Goal: Transaction & Acquisition: Purchase product/service

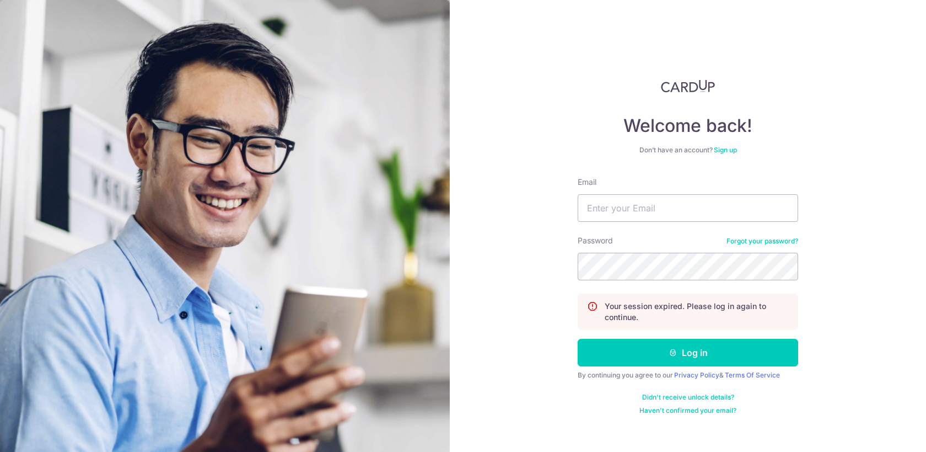
type input "tkhjosh@gmail.com"
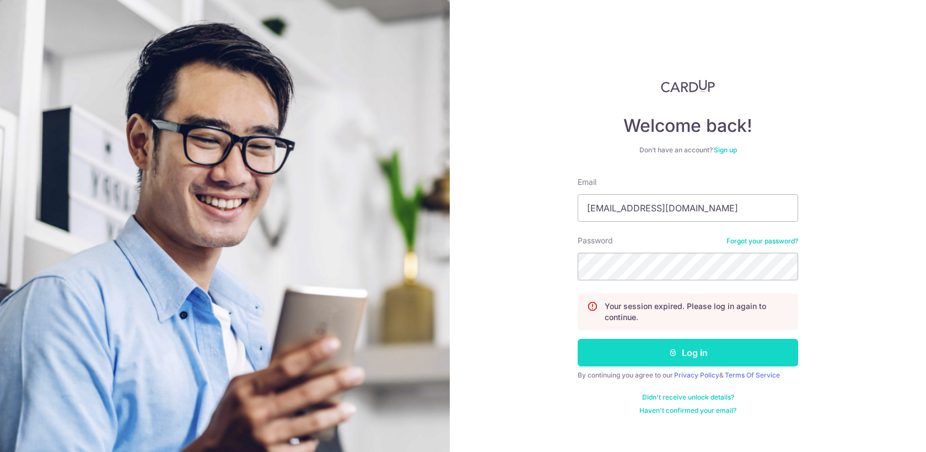
click at [686, 351] on button "Log in" at bounding box center [688, 353] width 221 height 28
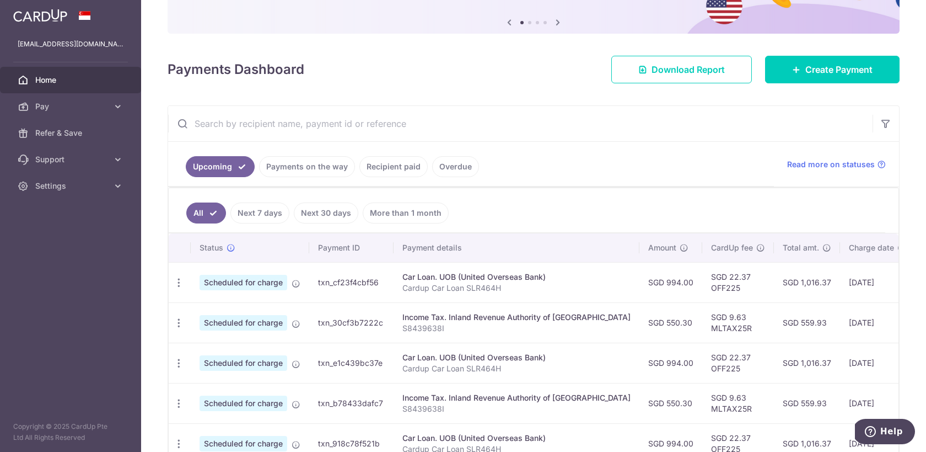
scroll to position [105, 0]
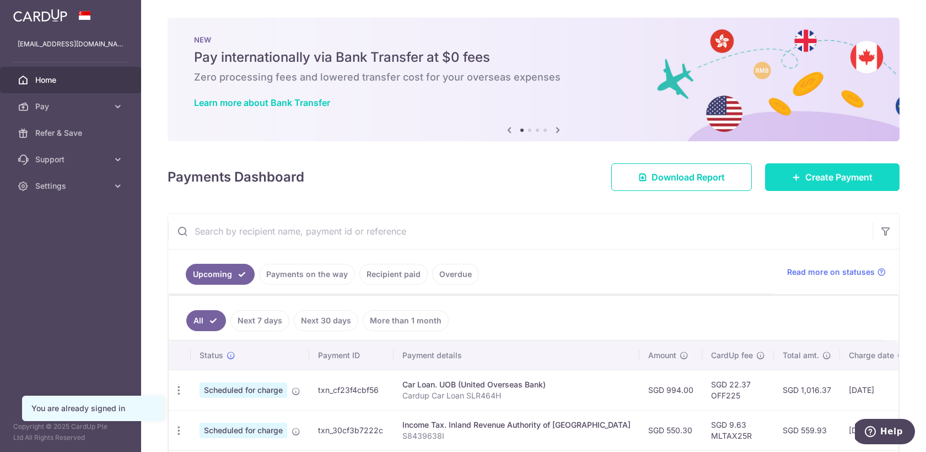
click at [819, 179] on span "Create Payment" at bounding box center [839, 176] width 67 height 13
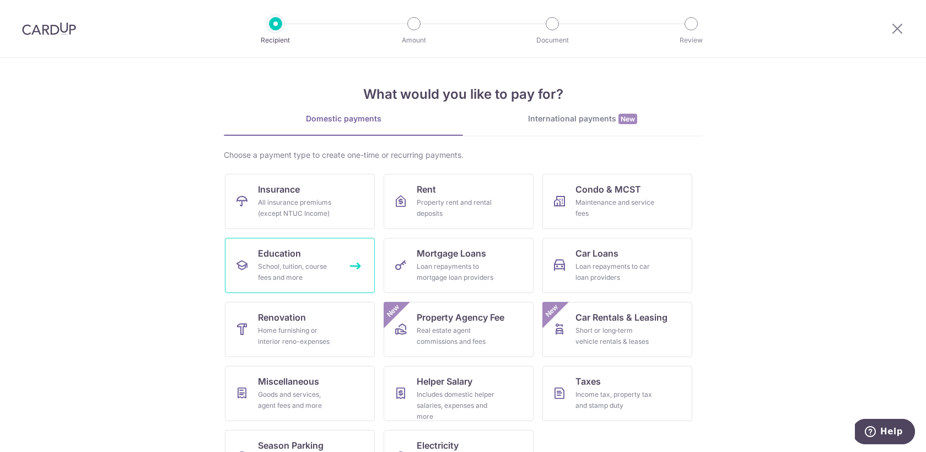
click at [322, 262] on div "School, tuition, course fees and more" at bounding box center [297, 272] width 79 height 22
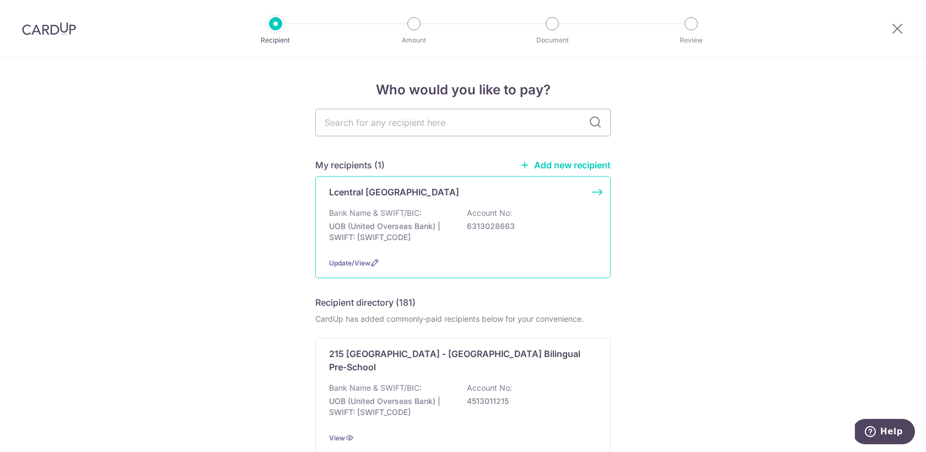
click at [462, 197] on div "Lcentral [GEOGRAPHIC_DATA]" at bounding box center [456, 191] width 255 height 13
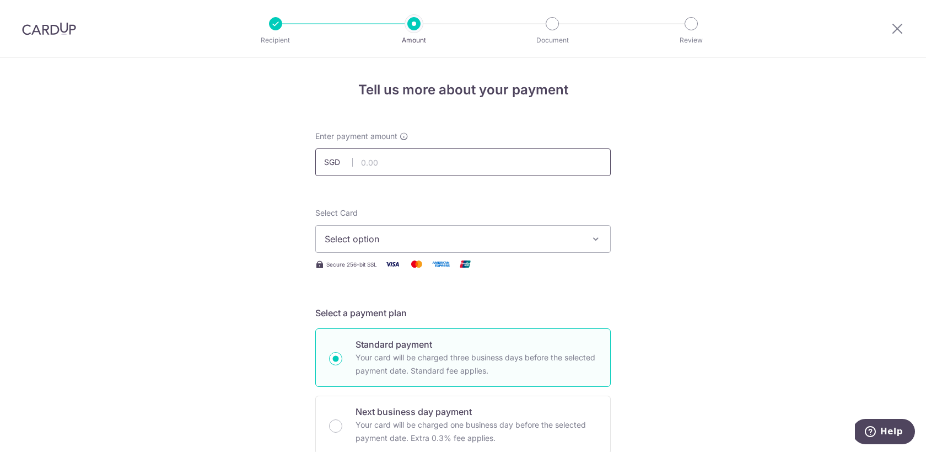
click at [417, 158] on input "text" at bounding box center [463, 162] width 296 height 28
type input "710.00"
click at [554, 232] on span "Select option" at bounding box center [453, 238] width 257 height 13
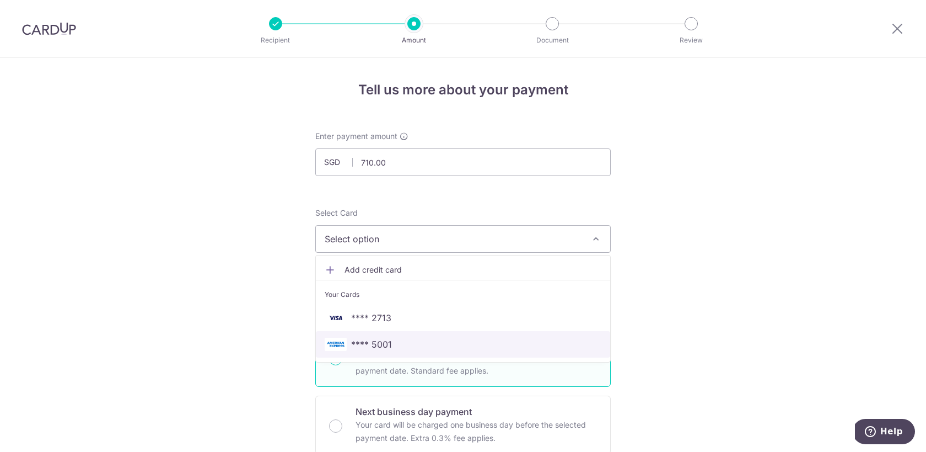
click at [528, 347] on span "**** 5001" at bounding box center [463, 343] width 277 height 13
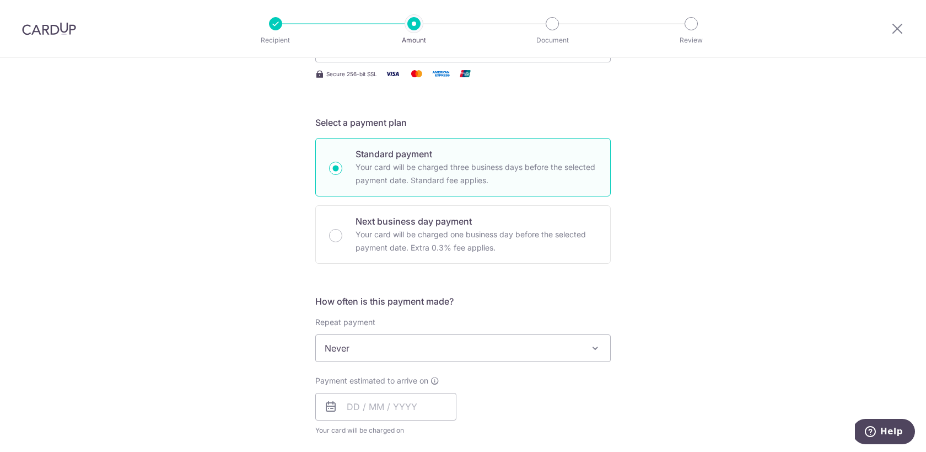
scroll to position [244, 0]
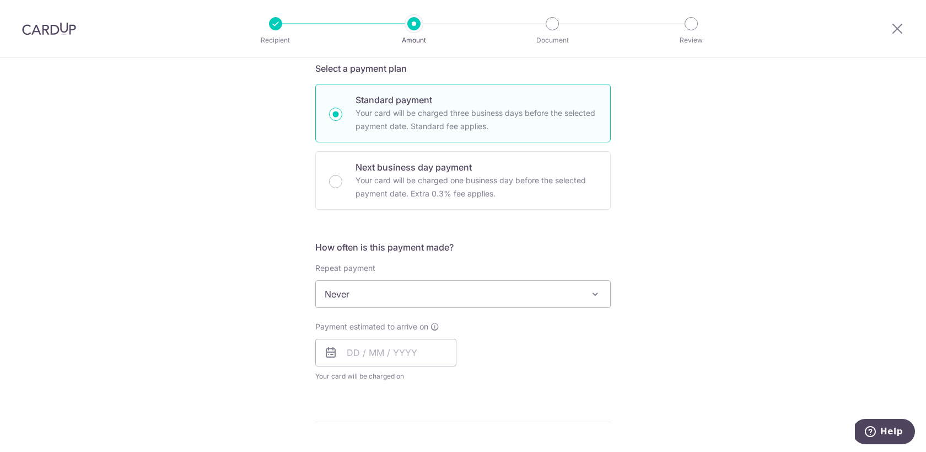
click at [481, 288] on span "Never" at bounding box center [463, 294] width 294 height 26
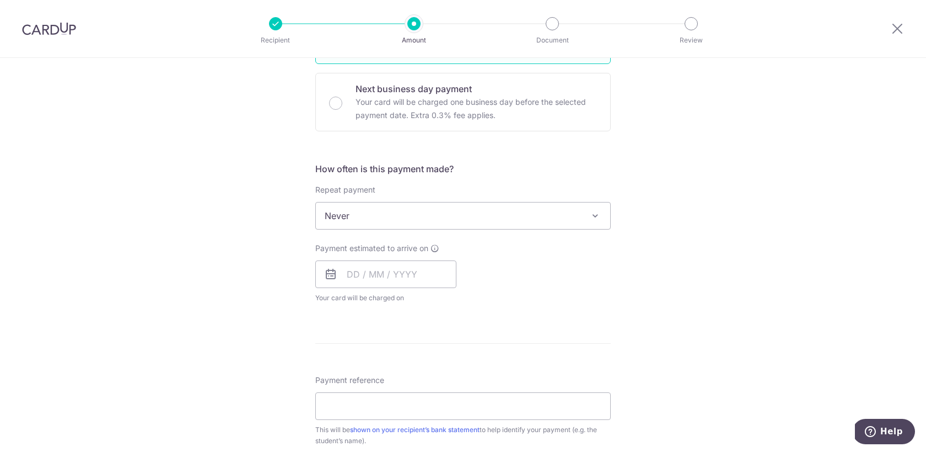
scroll to position [326, 0]
click at [350, 273] on input "text" at bounding box center [385, 271] width 141 height 28
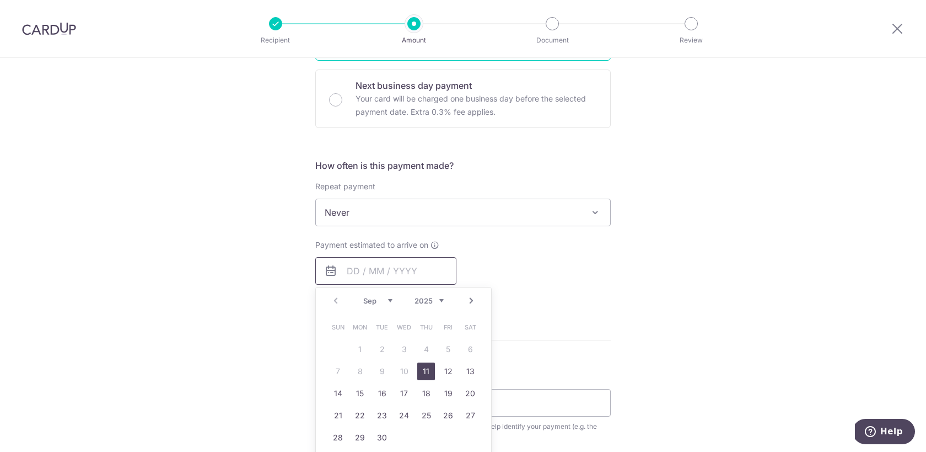
click at [349, 269] on input "text" at bounding box center [385, 271] width 141 height 28
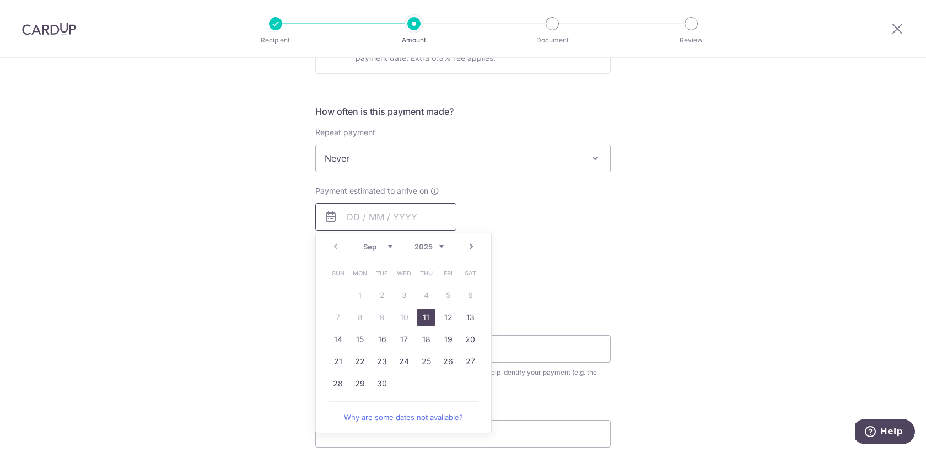
scroll to position [388, 0]
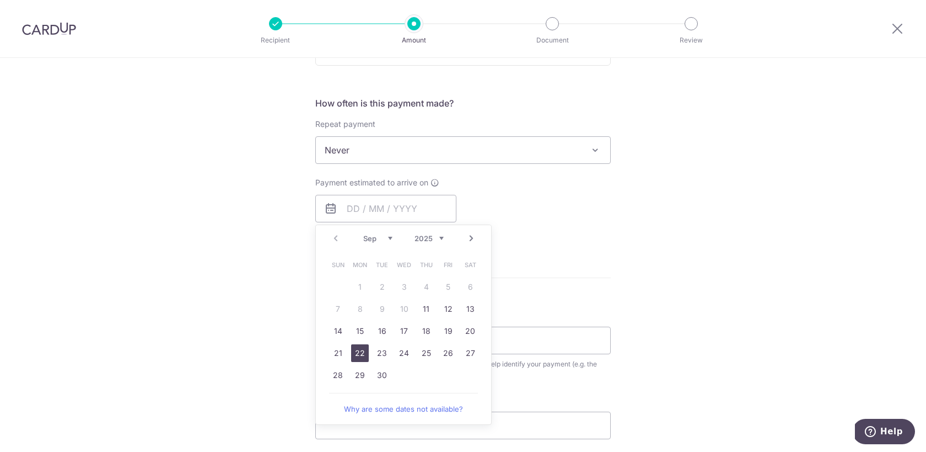
click at [355, 354] on link "22" at bounding box center [360, 353] width 18 height 18
type input "22/09/2025"
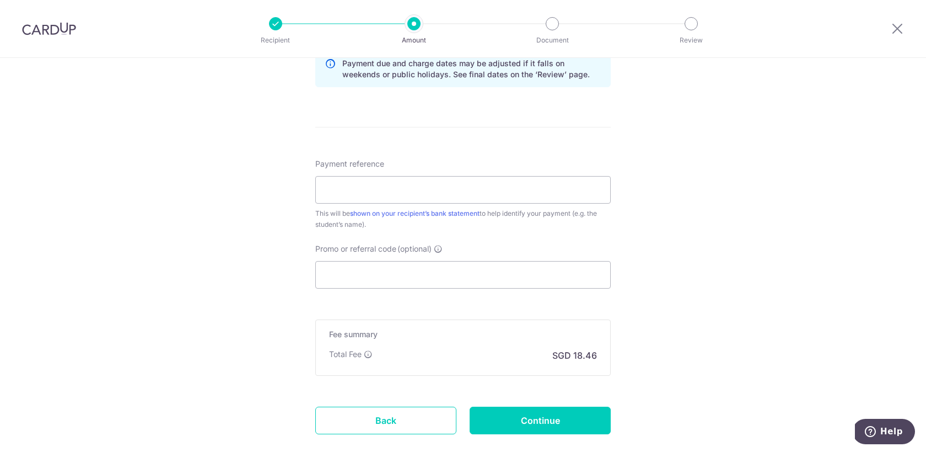
scroll to position [586, 0]
click at [473, 186] on input "Payment reference" at bounding box center [463, 188] width 296 height 28
type input "Cardup Lcentral for Jacob Classes"
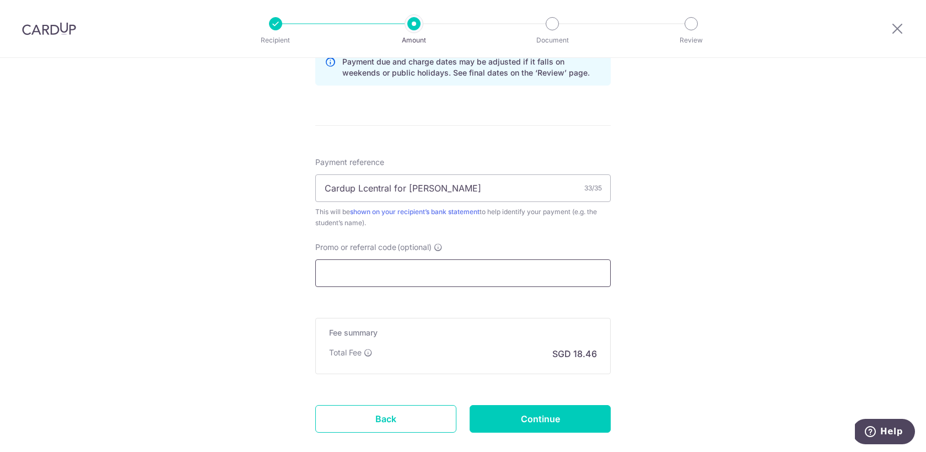
click at [496, 277] on input "Promo or referral code (optional)" at bounding box center [463, 273] width 296 height 28
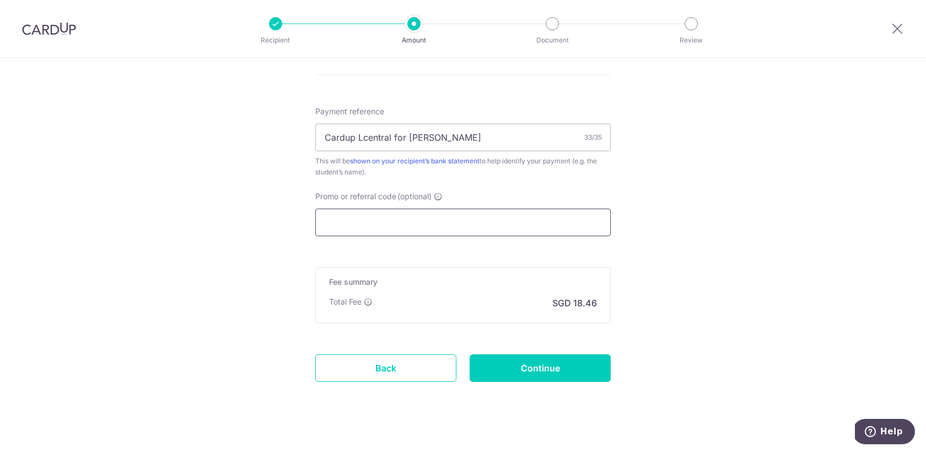
scroll to position [637, 0]
paste input "25AMEX21"
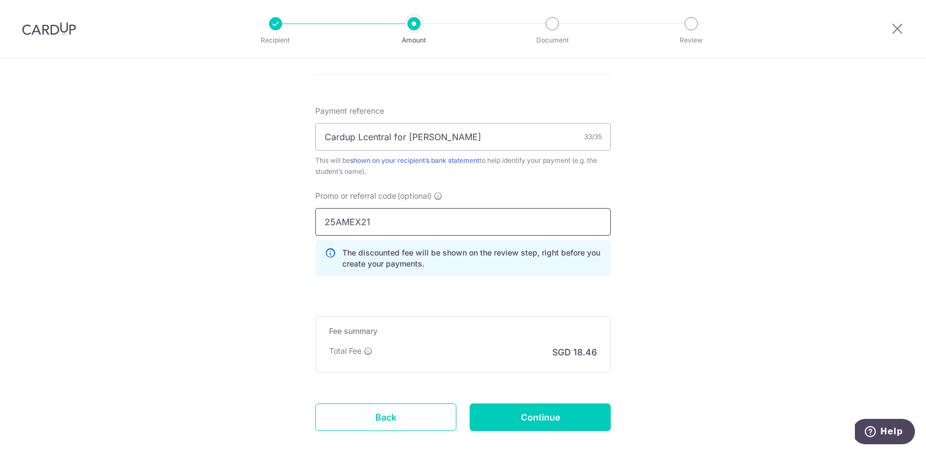
type input "25AMEX21"
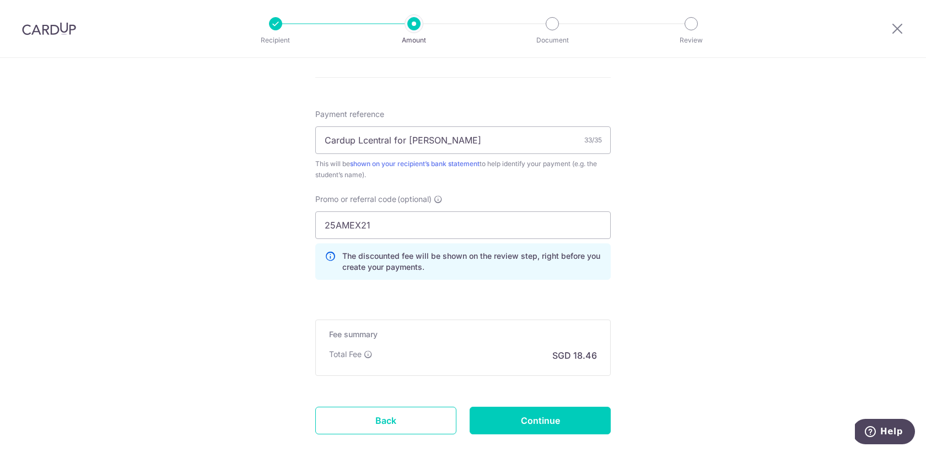
scroll to position [699, 0]
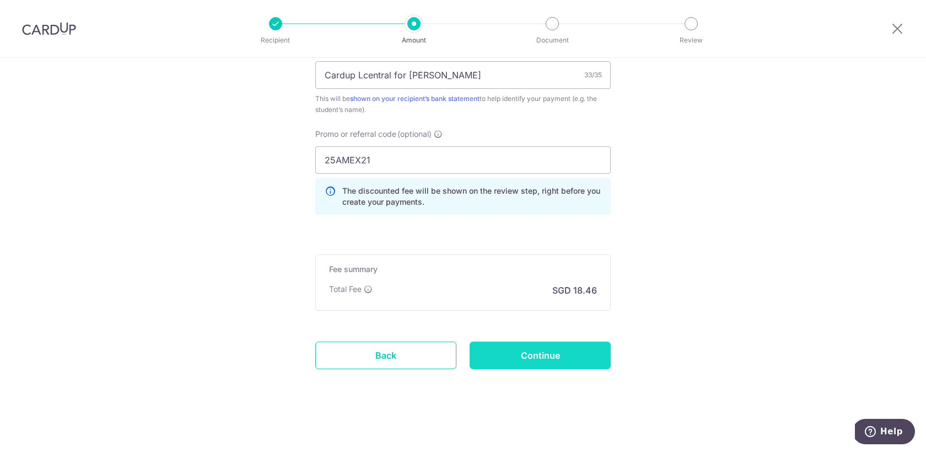
click at [552, 357] on input "Continue" at bounding box center [540, 355] width 141 height 28
type input "Create Schedule"
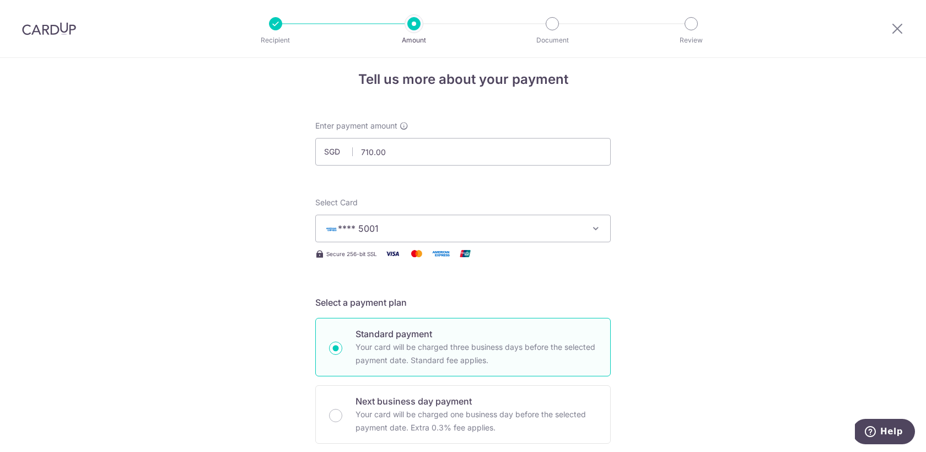
scroll to position [6, 0]
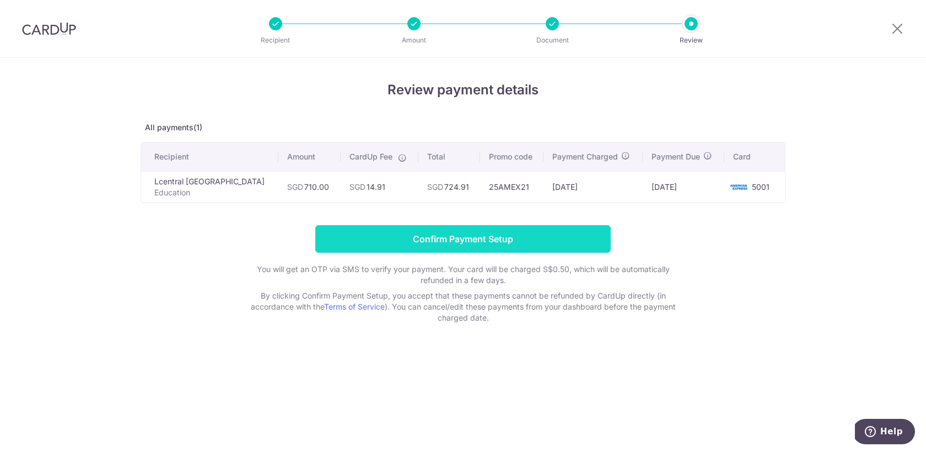
click at [576, 241] on input "Confirm Payment Setup" at bounding box center [463, 239] width 296 height 28
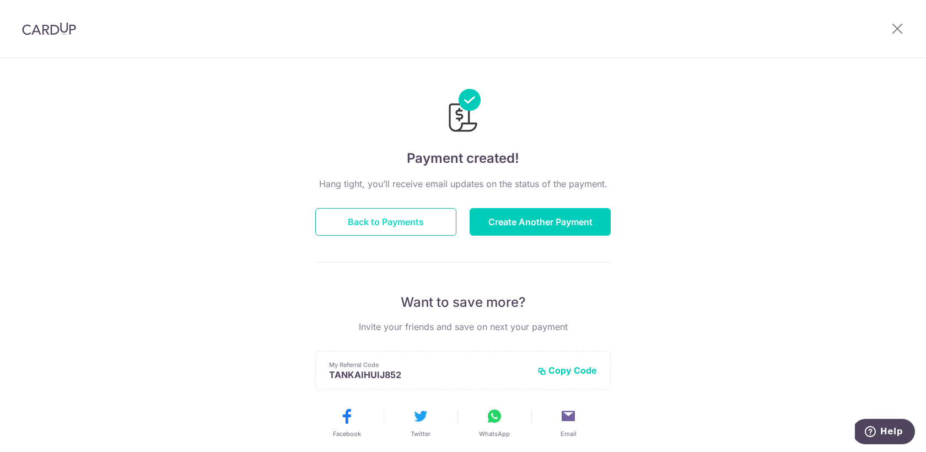
click at [435, 226] on button "Back to Payments" at bounding box center [385, 222] width 141 height 28
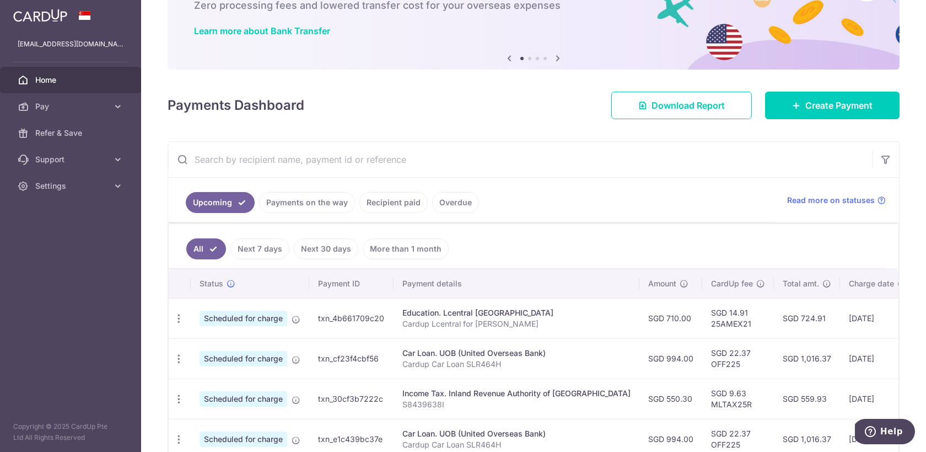
scroll to position [74, 0]
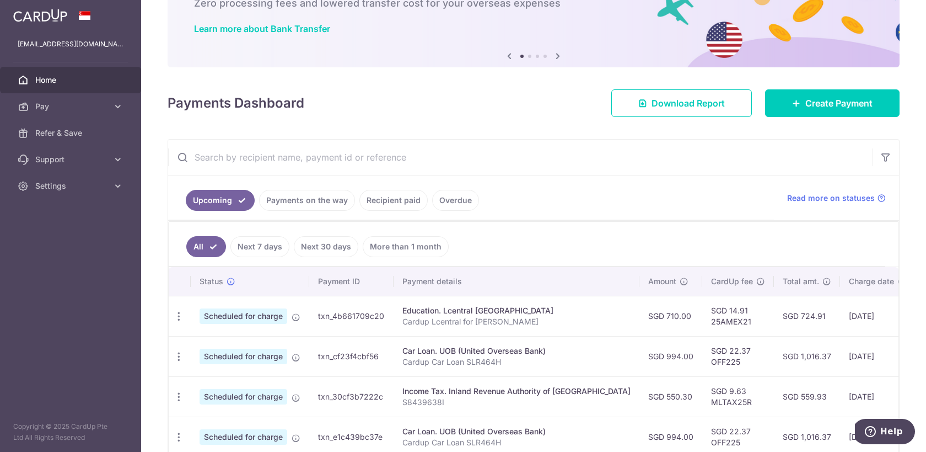
click at [326, 203] on link "Payments on the way" at bounding box center [307, 200] width 96 height 21
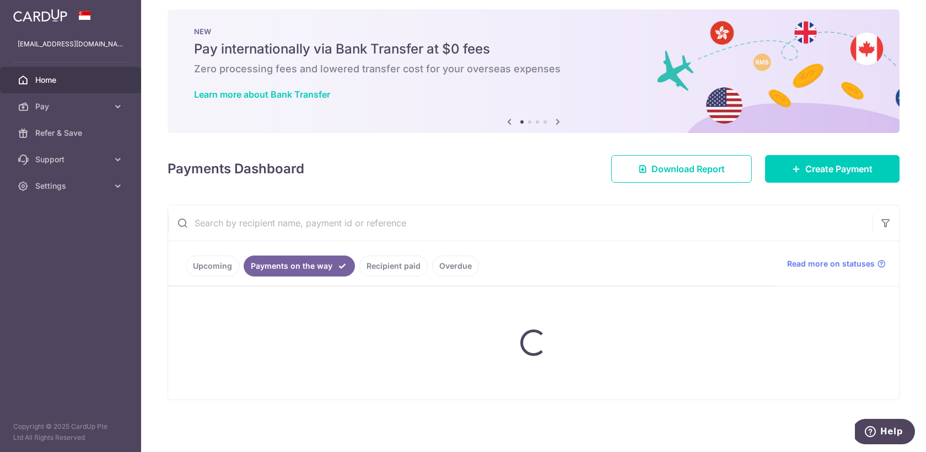
scroll to position [0, 0]
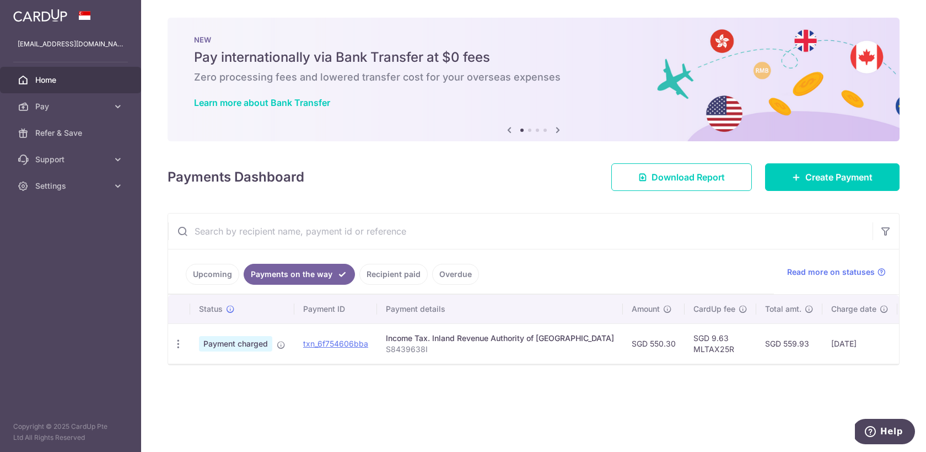
click at [219, 280] on link "Upcoming" at bounding box center [212, 274] width 53 height 21
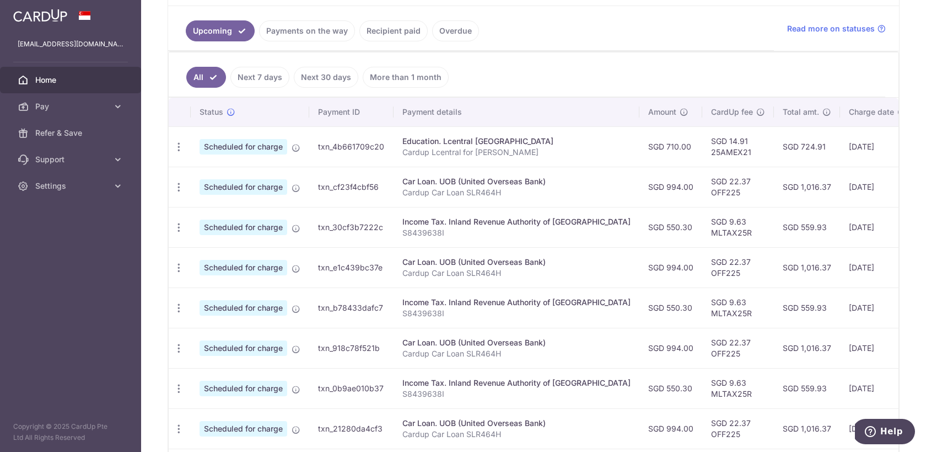
click at [448, 142] on div "Education. Lcentral Bukit Timah Centre" at bounding box center [517, 141] width 228 height 11
click at [253, 145] on span "Scheduled for charge" at bounding box center [244, 146] width 88 height 15
click at [180, 151] on icon "button" at bounding box center [179, 147] width 12 height 12
click at [212, 183] on span "Update payment" at bounding box center [237, 176] width 75 height 13
radio input "true"
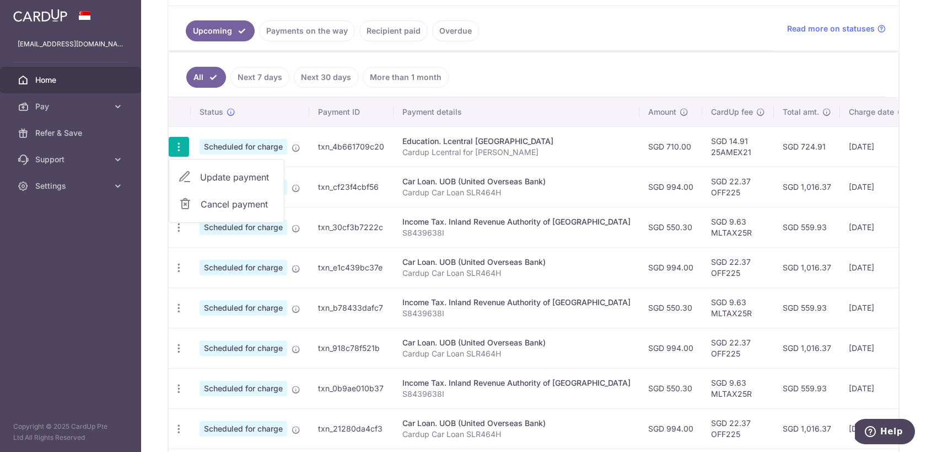
type input "710.00"
type input "22/09/2025"
type input "Cardup Lcentral for Jacob Classes"
type input "25AMEX21"
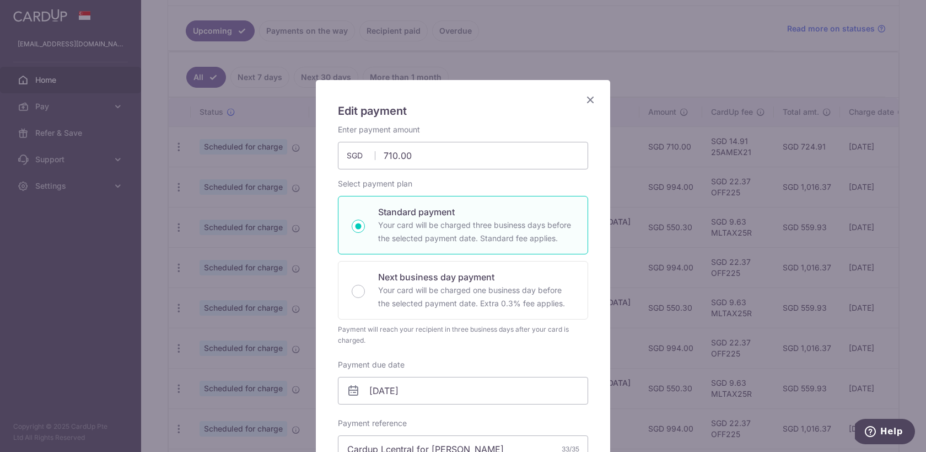
click at [592, 100] on icon "Close" at bounding box center [590, 100] width 13 height 14
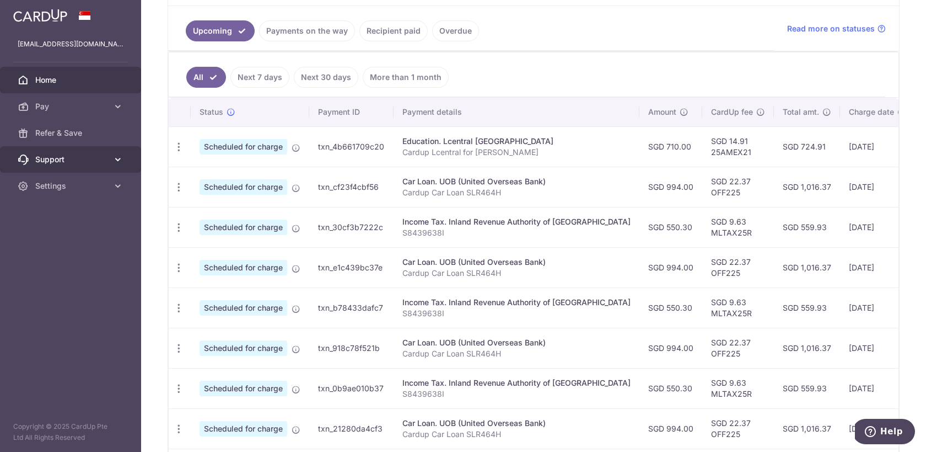
click at [84, 162] on span "Support" at bounding box center [71, 159] width 73 height 11
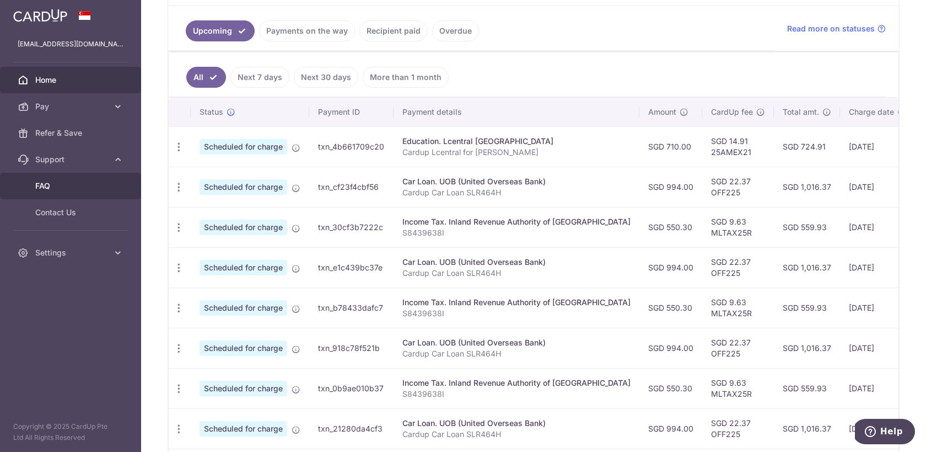
click at [74, 189] on span "FAQ" at bounding box center [71, 185] width 73 height 11
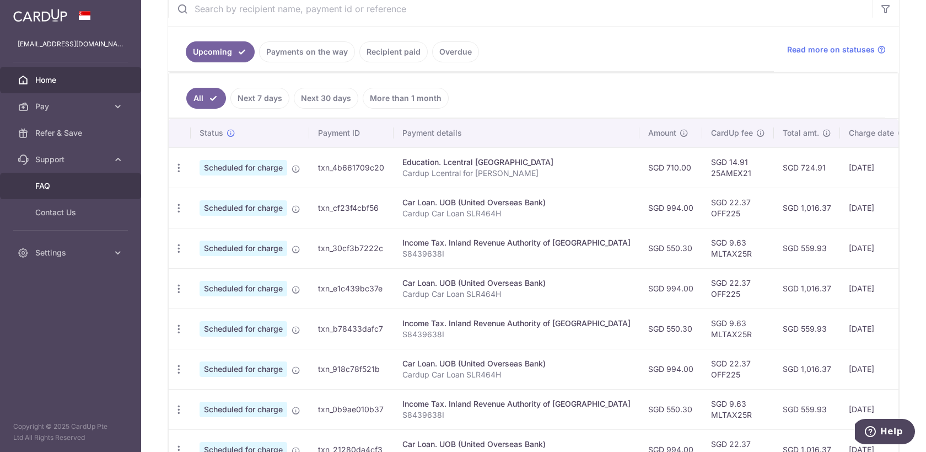
scroll to position [215, 0]
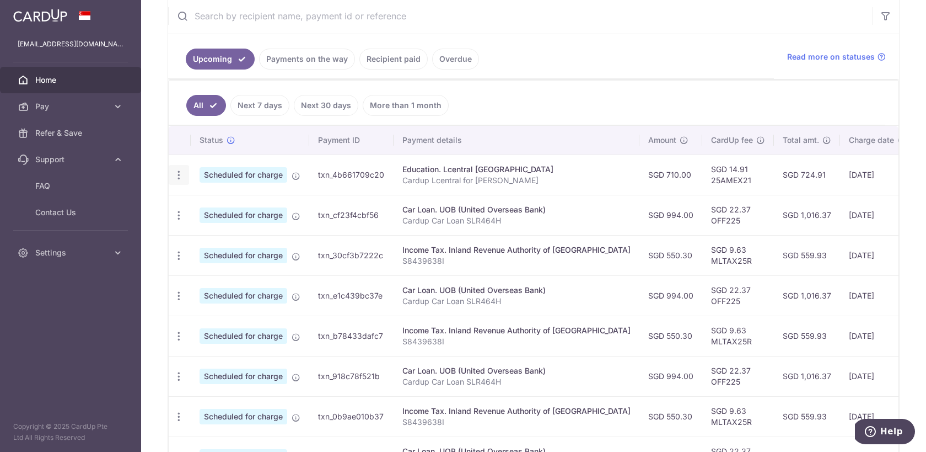
click at [181, 176] on icon "button" at bounding box center [179, 175] width 12 height 12
click at [226, 230] on span "Cancel payment" at bounding box center [238, 232] width 74 height 13
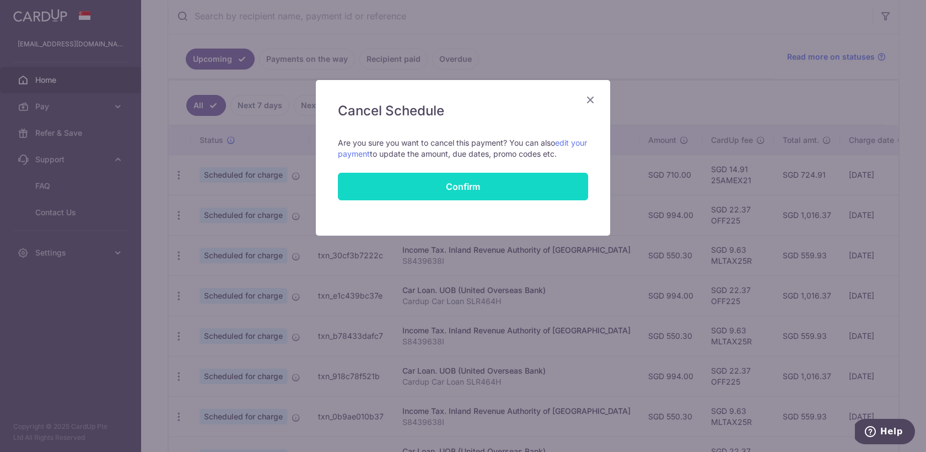
click at [458, 186] on button "Confirm" at bounding box center [463, 187] width 250 height 28
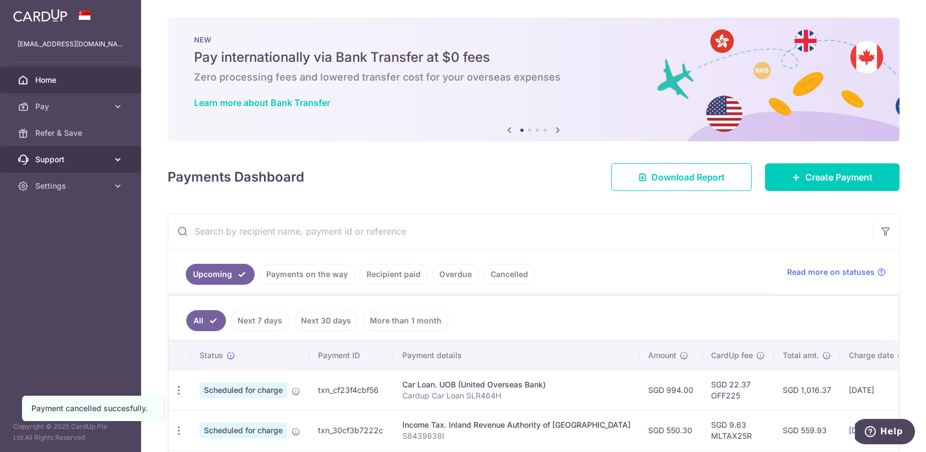
click at [97, 159] on span "Support" at bounding box center [71, 159] width 73 height 11
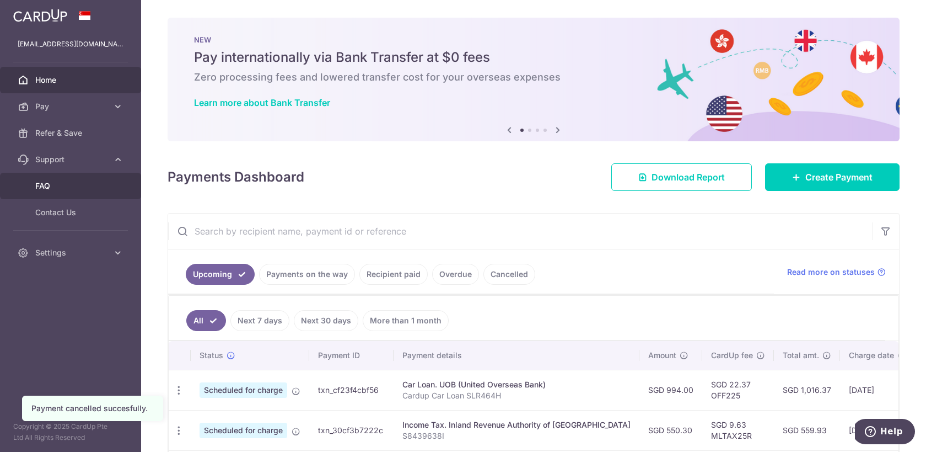
click at [85, 191] on span "FAQ" at bounding box center [71, 185] width 73 height 11
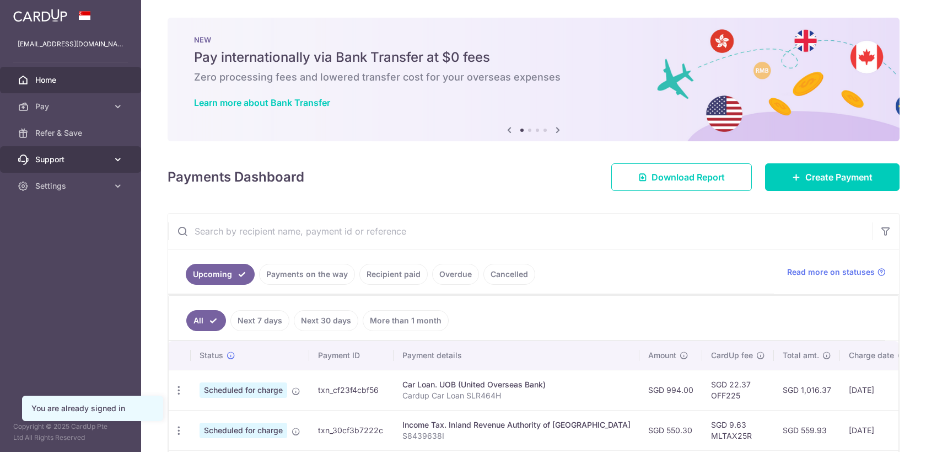
click at [65, 161] on span "Support" at bounding box center [71, 159] width 73 height 11
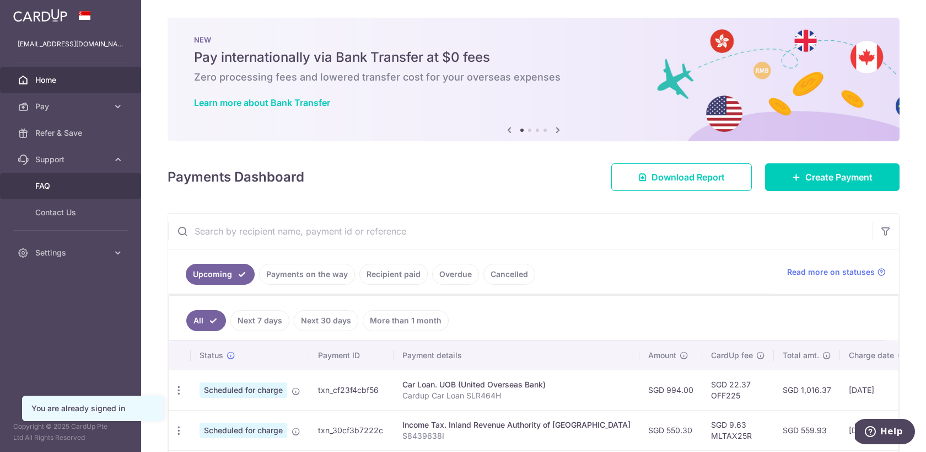
click at [58, 185] on span "FAQ" at bounding box center [71, 185] width 73 height 11
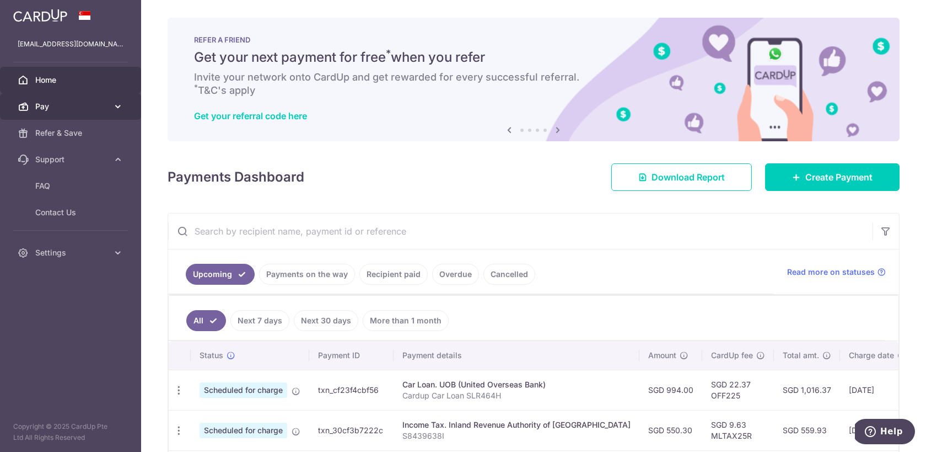
click at [53, 109] on span "Pay" at bounding box center [71, 106] width 73 height 11
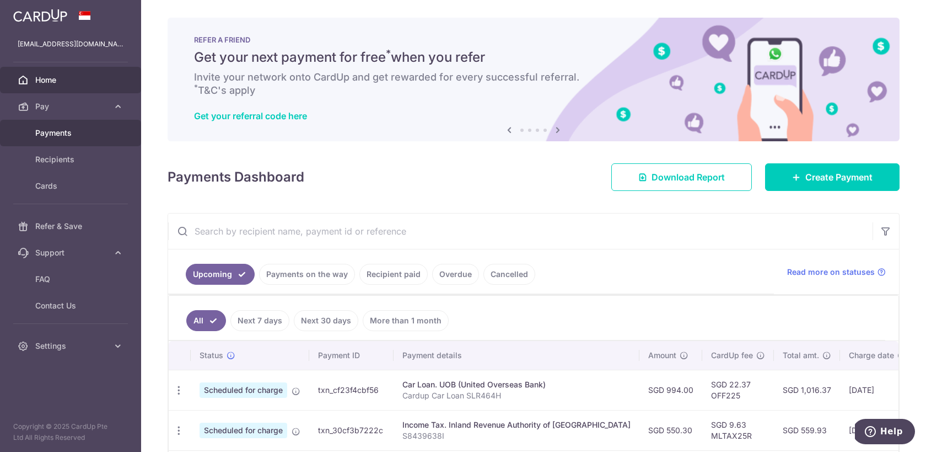
click at [62, 132] on span "Payments" at bounding box center [71, 132] width 73 height 11
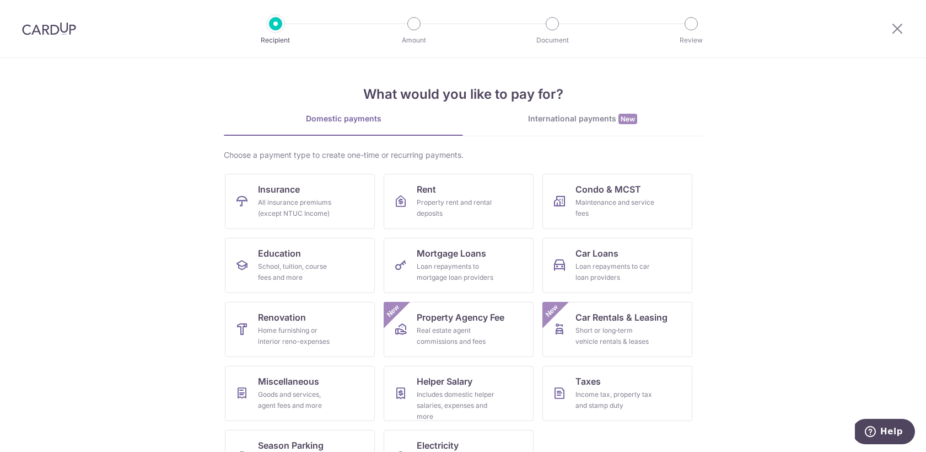
scroll to position [42, 0]
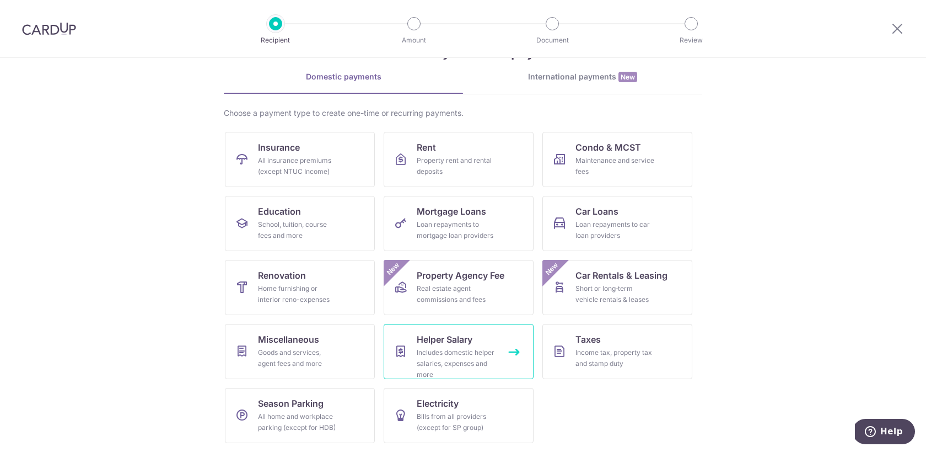
click at [473, 353] on div "Includes domestic helper salaries, expenses and more" at bounding box center [456, 363] width 79 height 33
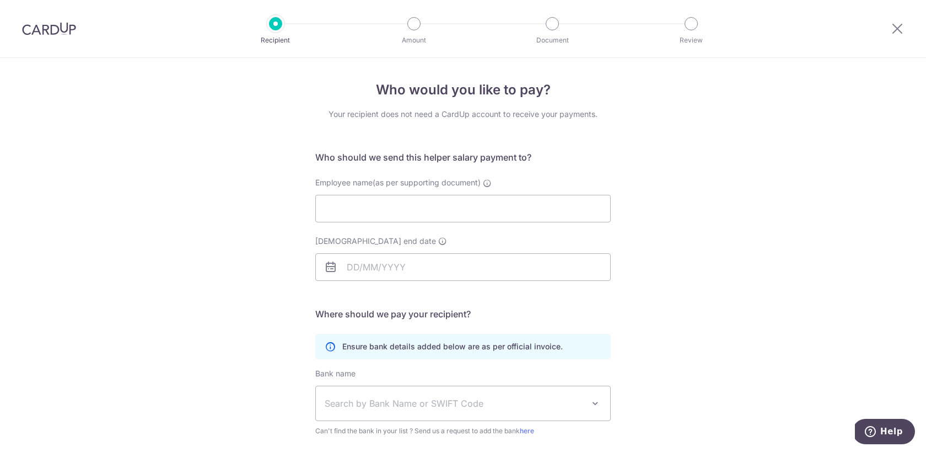
click at [680, 192] on div "Who would you like to pay? Your recipient does not need a CardUp account to rec…" at bounding box center [463, 320] width 926 height 525
click at [435, 216] on input "Employee name(as per supporting document)" at bounding box center [463, 209] width 296 height 28
paste input "Arnengsih Desi"
drag, startPoint x: 371, startPoint y: 208, endPoint x: 280, endPoint y: 207, distance: 91.0
click at [280, 207] on div "Who would you like to pay? Your recipient does not need a CardUp account to rec…" at bounding box center [463, 320] width 926 height 525
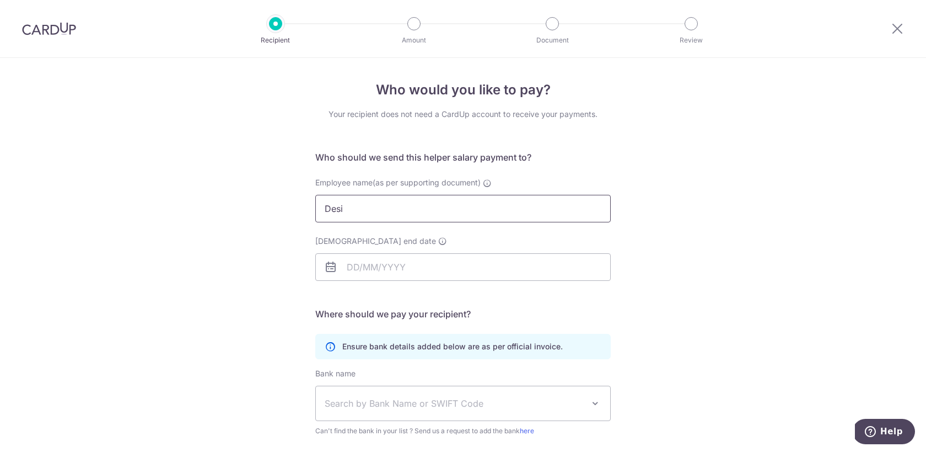
click at [373, 211] on input "Desi" at bounding box center [463, 209] width 296 height 28
paste input "Arnengsih"
click at [344, 207] on input "DesiArnengsih" at bounding box center [463, 209] width 296 height 28
type input "[PERSON_NAME]"
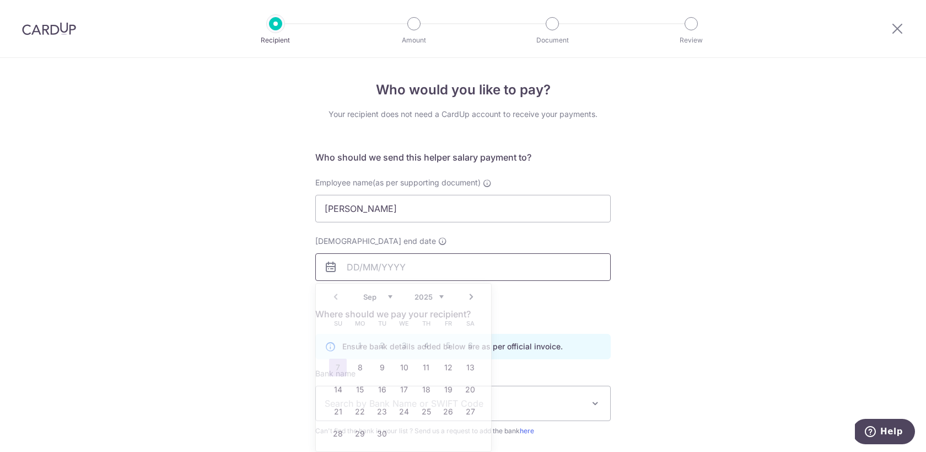
click at [445, 271] on input "[DEMOGRAPHIC_DATA] end date" at bounding box center [463, 267] width 296 height 28
click at [514, 306] on form "Who should we send this helper salary payment to? Employee name(as per supporti…" at bounding box center [463, 341] width 296 height 380
click at [464, 262] on input "Employment contract end date" at bounding box center [463, 267] width 296 height 28
click at [430, 296] on select "2025 2026 2027 2028 2029 2030 2031 2032 2033 2034 2035" at bounding box center [429, 296] width 29 height 9
click at [378, 294] on select "Jan Feb Mar Apr May Jun Jul Aug Sep Oct Nov Dec" at bounding box center [377, 296] width 29 height 9
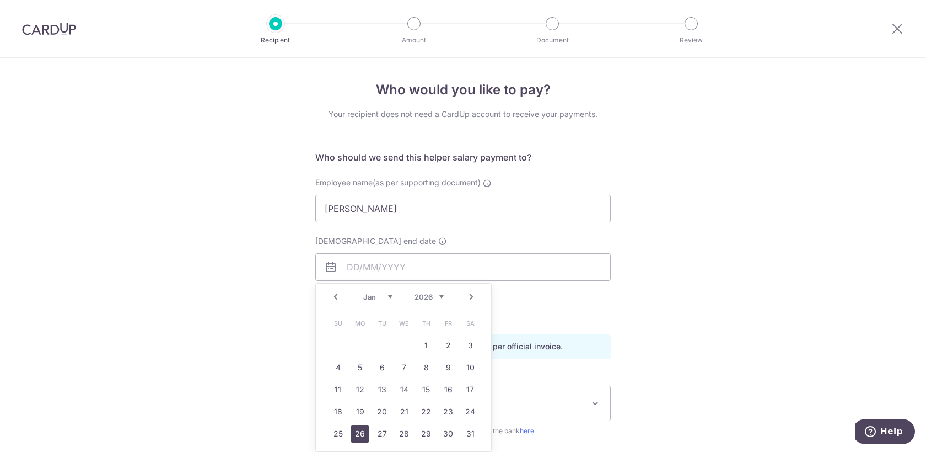
click at [361, 434] on link "26" at bounding box center [360, 434] width 18 height 18
type input "[DATE]"
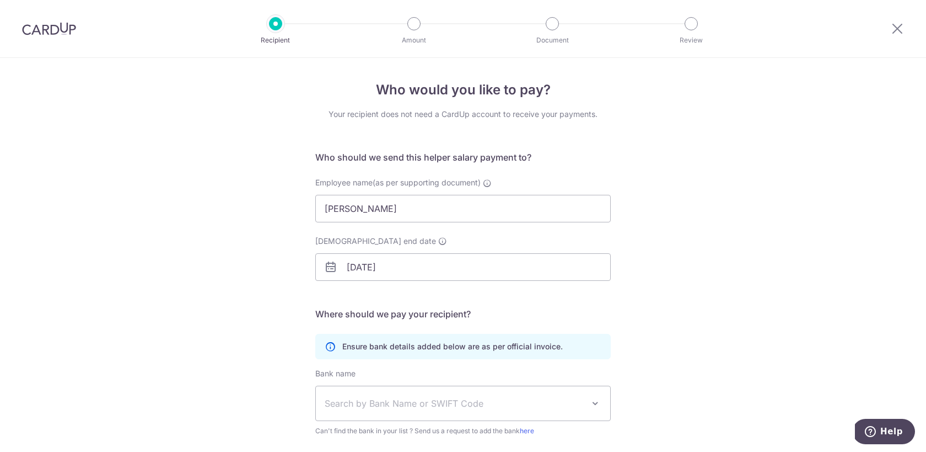
click at [696, 298] on div "Who would you like to pay? Your recipient does not need a CardUp account to rec…" at bounding box center [463, 320] width 926 height 525
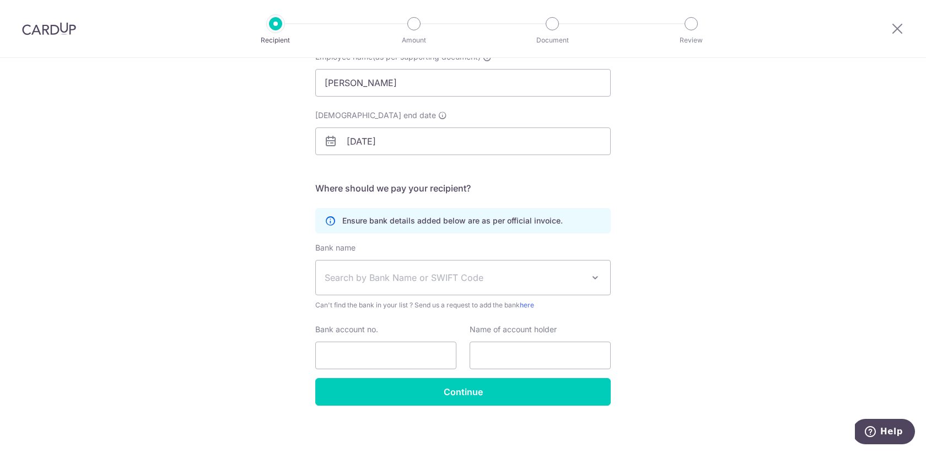
scroll to position [131, 0]
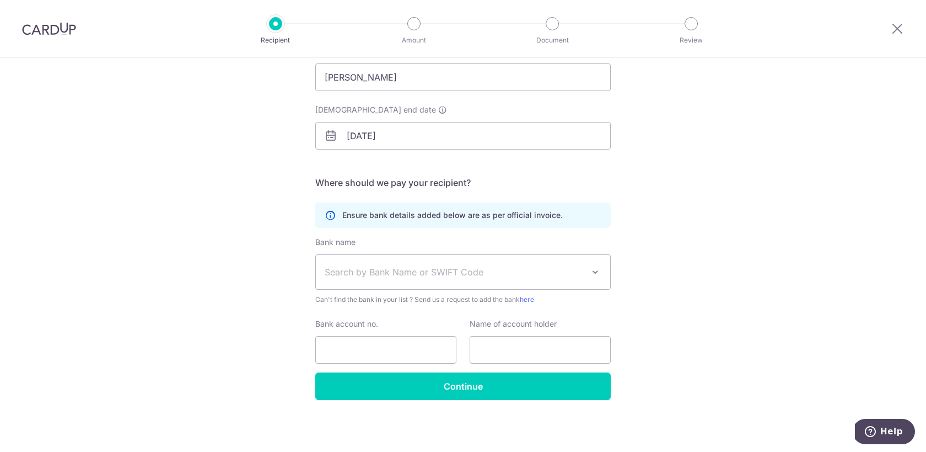
click at [495, 274] on span "Search by Bank Name or SWIFT Code" at bounding box center [454, 271] width 259 height 13
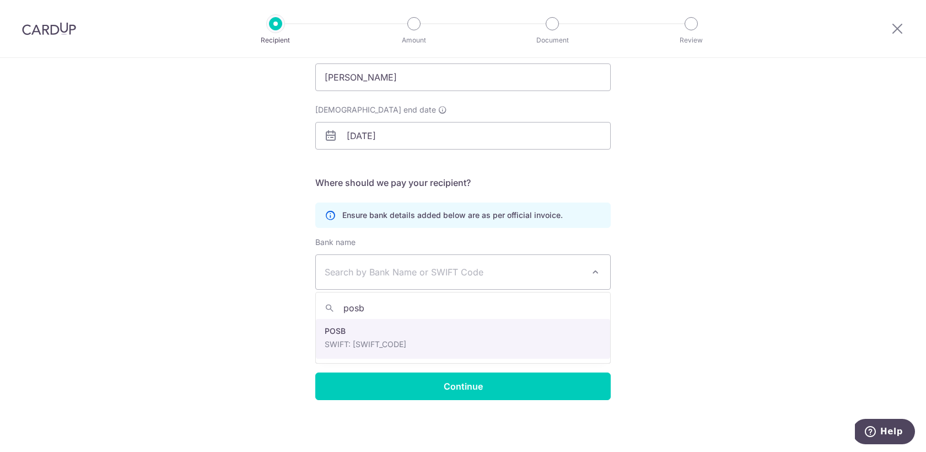
type input "posb"
select select "19"
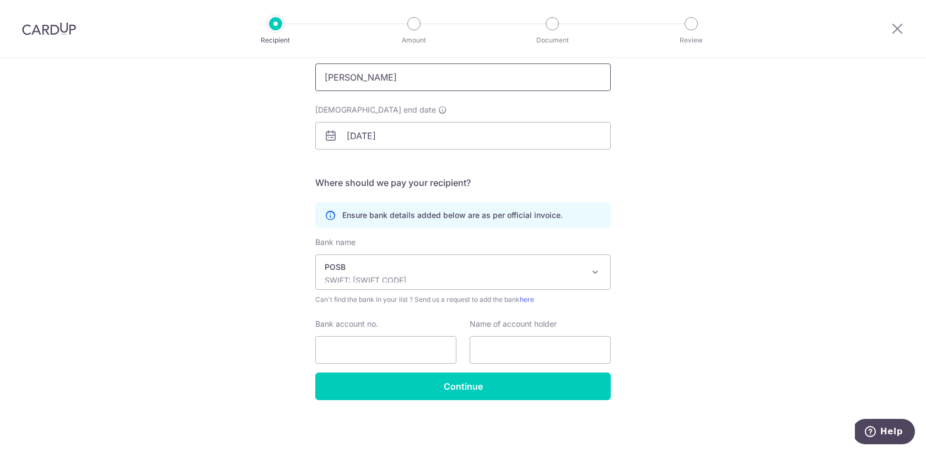
drag, startPoint x: 403, startPoint y: 77, endPoint x: 261, endPoint y: 63, distance: 142.9
click at [261, 63] on div "Who would you like to pay? Your recipient does not need a CardUp account to rec…" at bounding box center [463, 189] width 926 height 525
click at [520, 343] on input "text" at bounding box center [540, 350] width 141 height 28
paste input "Desi Arnengsih"
type input "Desi Arnengsih"
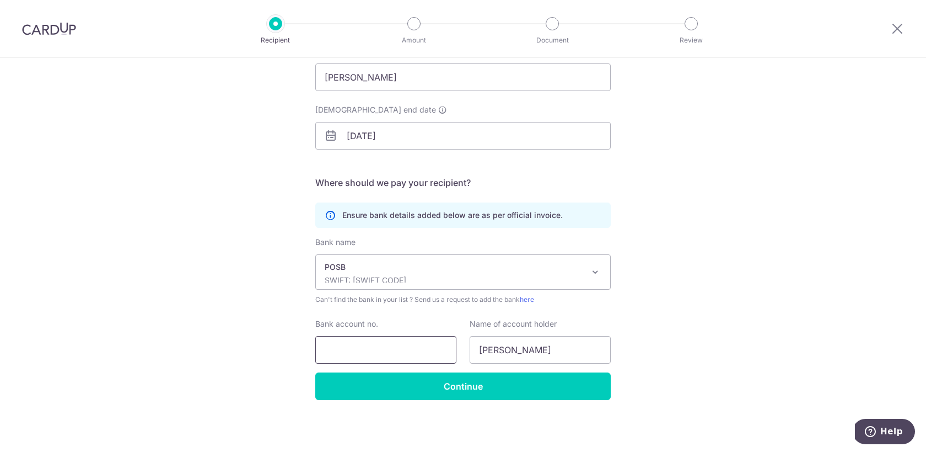
click at [394, 353] on input "Bank account no." at bounding box center [385, 350] width 141 height 28
click at [369, 355] on input "Bank account no." at bounding box center [385, 350] width 141 height 28
type input "447889846"
click at [708, 345] on div "Who would you like to pay? Your recipient does not need a CardUp account to rec…" at bounding box center [463, 189] width 926 height 525
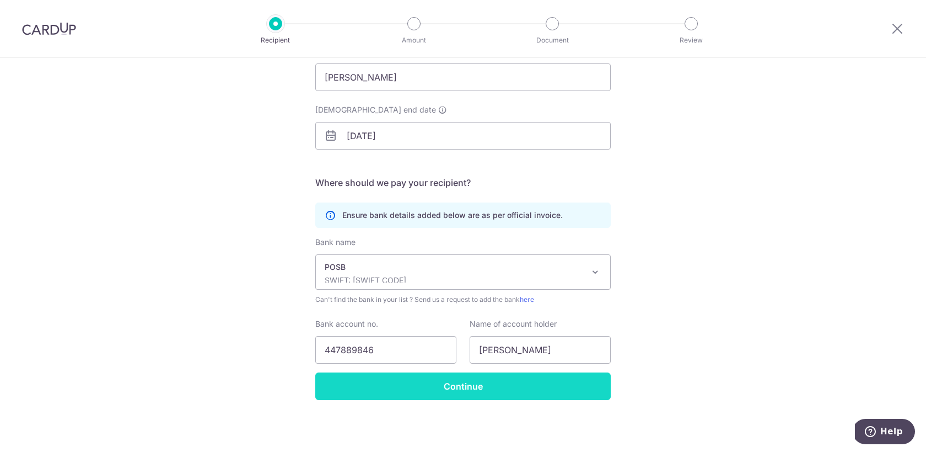
click at [438, 380] on input "Continue" at bounding box center [463, 386] width 296 height 28
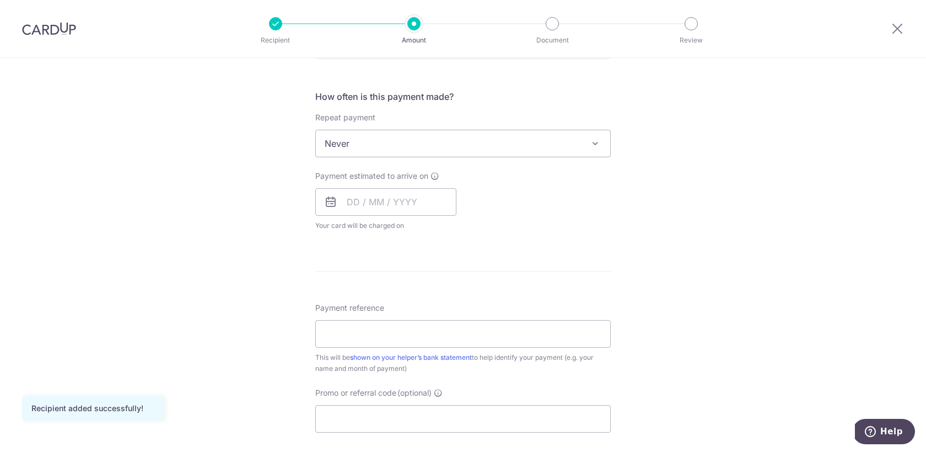
scroll to position [397, 0]
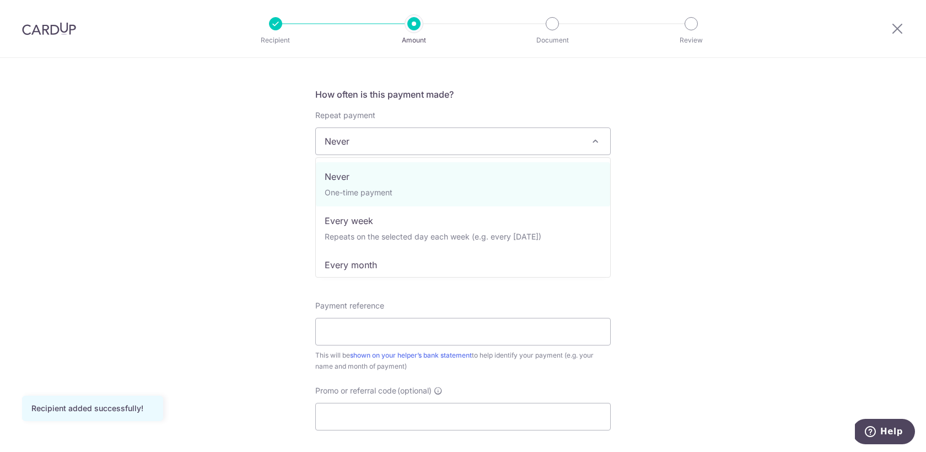
click at [440, 146] on span "Never" at bounding box center [463, 141] width 294 height 26
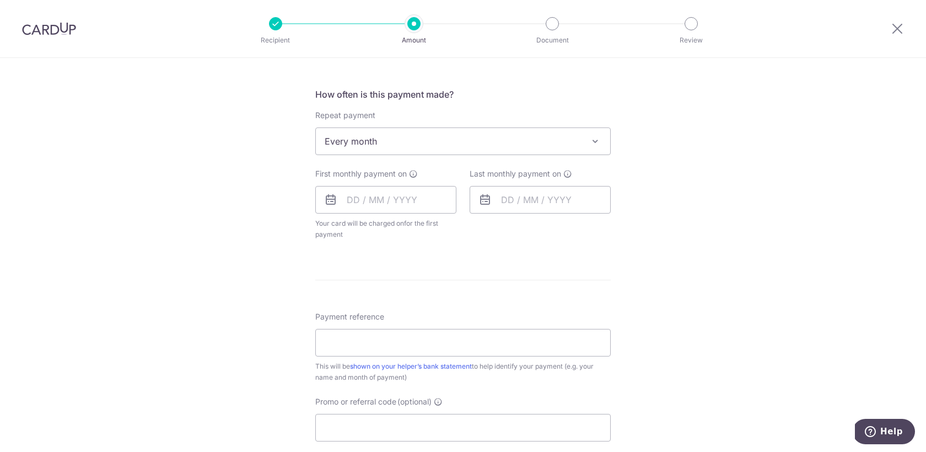
select select "3"
click at [513, 199] on input "[DATE]" at bounding box center [540, 200] width 141 height 28
click at [623, 298] on link "10" at bounding box center [625, 300] width 18 height 18
type input "[DATE]"
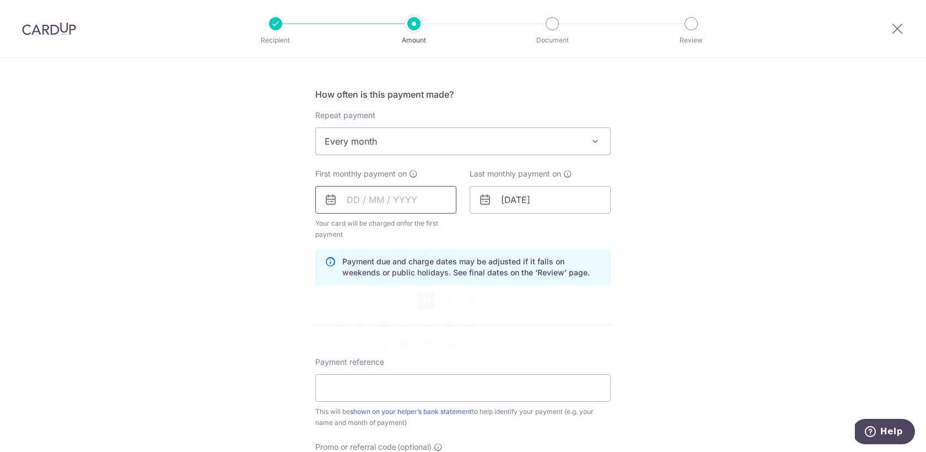
click at [387, 200] on input "text" at bounding box center [385, 200] width 141 height 28
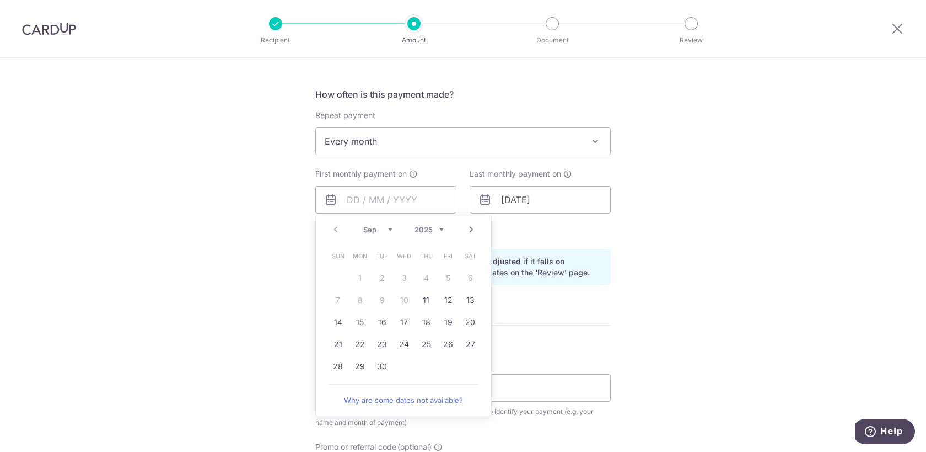
click at [421, 402] on link "Why are some dates not available?" at bounding box center [403, 400] width 149 height 22
click at [404, 302] on table "Sun Mon Tue Wed Thu Fri Sat 1 2 3 4 5 6 7 8 9 10 11 12 13 14 15 16 17 18 19 20 …" at bounding box center [404, 311] width 154 height 132
click at [471, 226] on link "Next" at bounding box center [471, 229] width 13 height 13
click at [448, 299] on link "10" at bounding box center [449, 300] width 18 height 18
type input "10/10/2025"
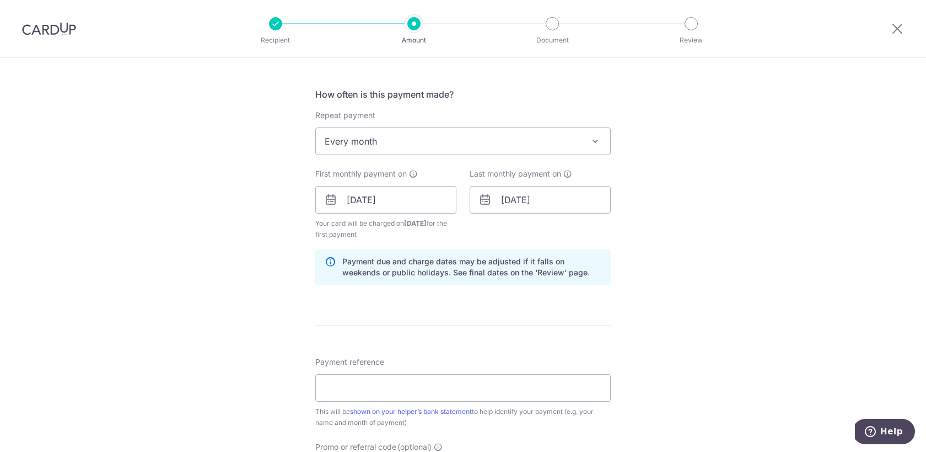
click at [646, 256] on div "Tell us more about your payment Enter payment amount SGD Recipient added succes…" at bounding box center [463, 188] width 926 height 1054
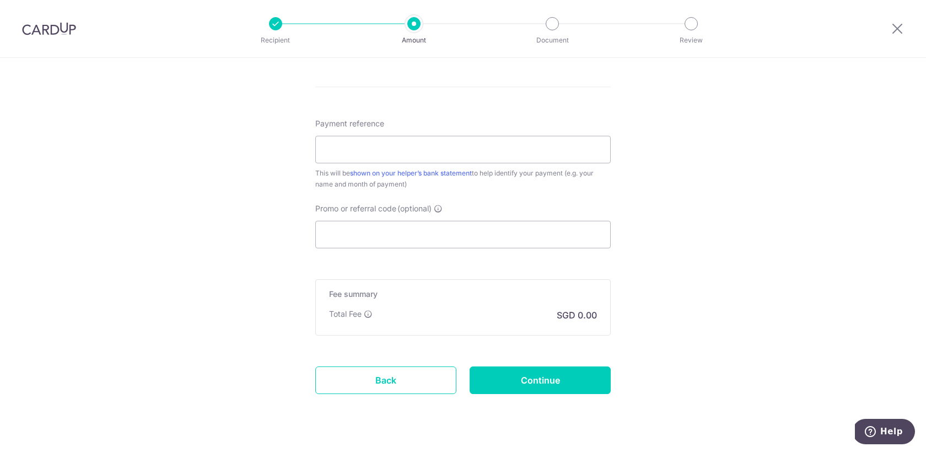
scroll to position [660, 0]
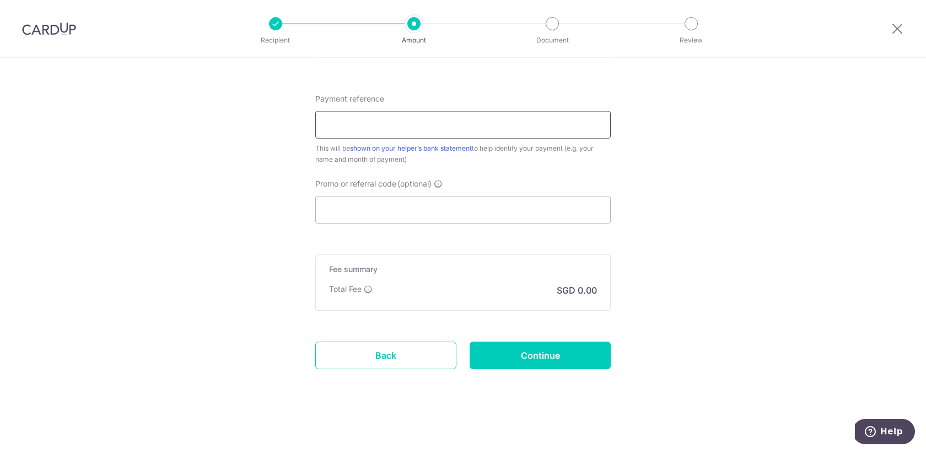
click at [474, 129] on input "Payment reference" at bounding box center [463, 125] width 296 height 28
click at [536, 163] on div "This will be shown on your helper’s bank statement to help identify your paymen…" at bounding box center [463, 154] width 296 height 22
click at [498, 125] on input "Payment reference" at bounding box center [463, 125] width 296 height 28
click at [545, 211] on input "Promo or referral code (optional)" at bounding box center [463, 210] width 296 height 28
click at [517, 126] on input "Payment reference" at bounding box center [463, 125] width 296 height 28
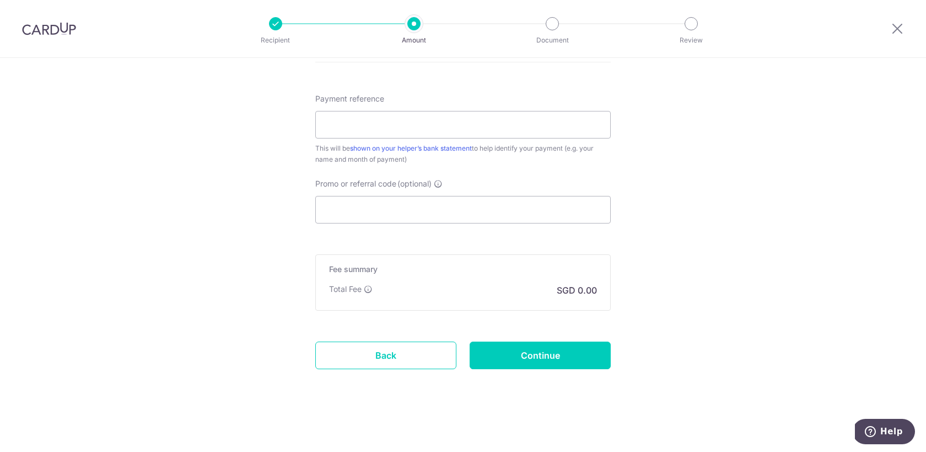
click at [537, 181] on div "Promo or referral code (optional) The discounted fee will be shown on the revie…" at bounding box center [463, 200] width 296 height 45
click at [523, 128] on input "Payment reference" at bounding box center [463, 125] width 296 height 28
type input "Salary"
click at [522, 217] on input "Promo or referral code (optional)" at bounding box center [463, 210] width 296 height 28
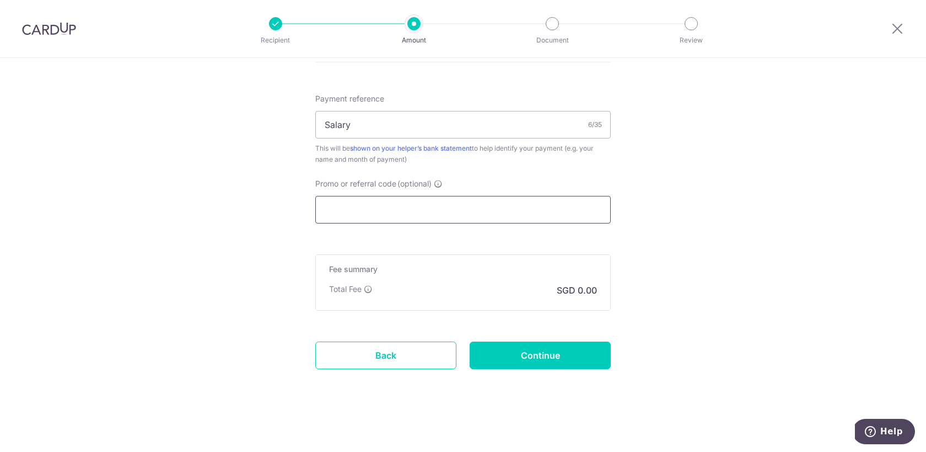
paste input "Desi Arnengsih"
type input "Desi Arnengsih"
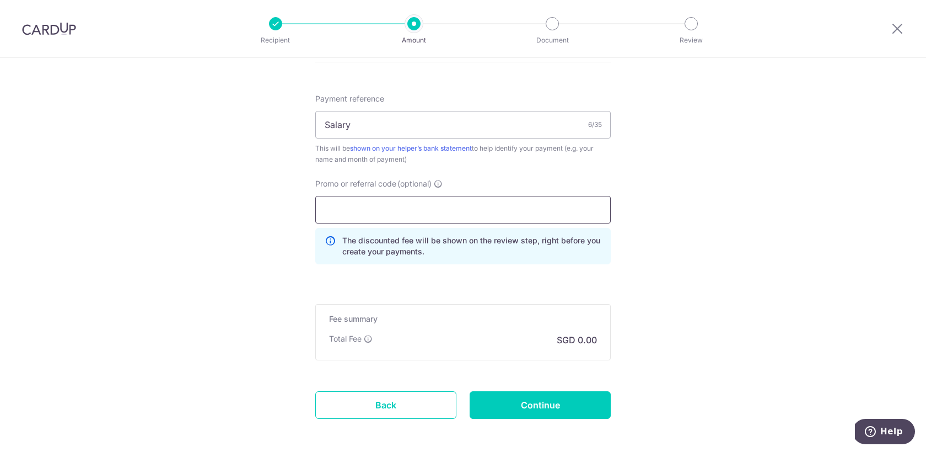
paste input "25AMEX21"
type input "25AMEX21"
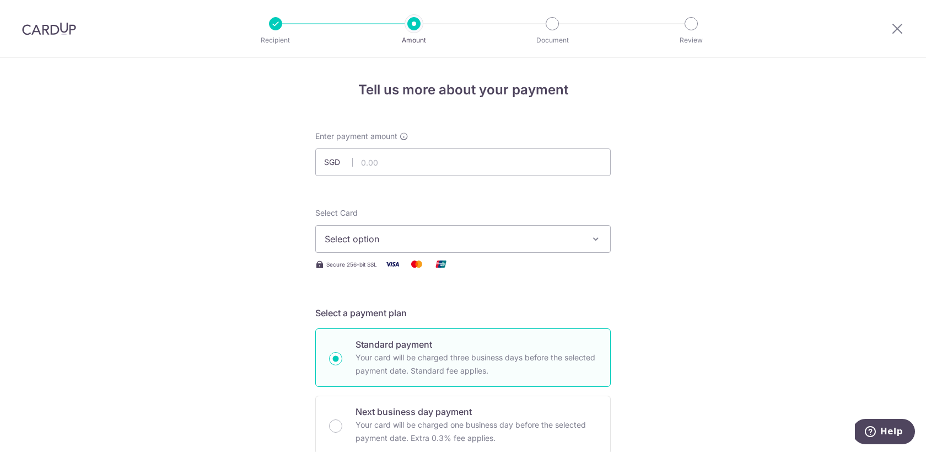
scroll to position [1, 0]
click at [462, 164] on input "text" at bounding box center [463, 162] width 296 height 28
type input "735.00"
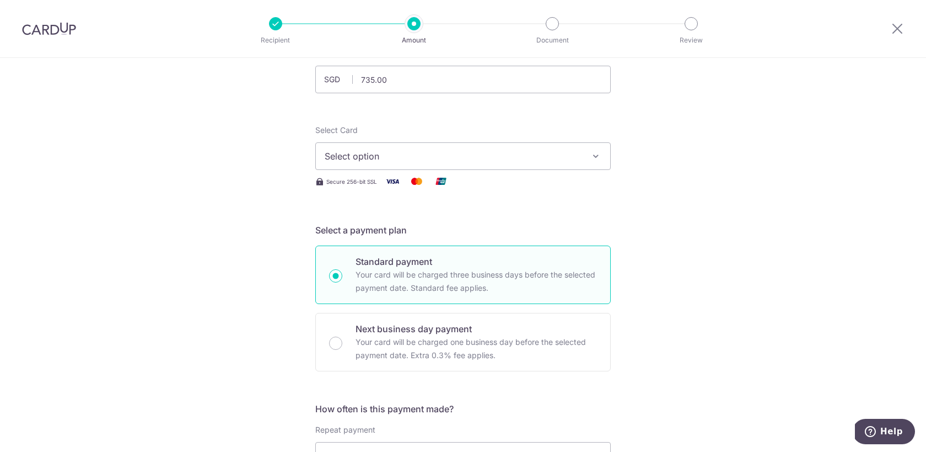
scroll to position [82, 0]
click at [484, 168] on button "Select option" at bounding box center [463, 157] width 296 height 28
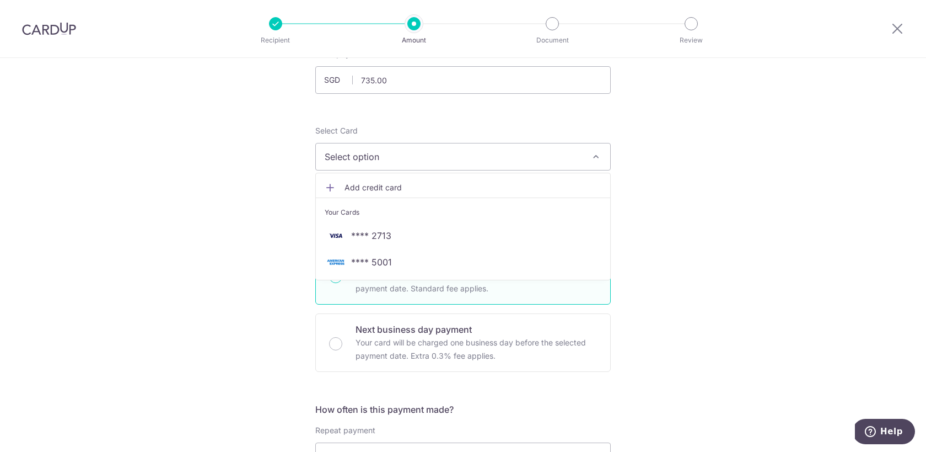
click at [382, 259] on span "**** 5001" at bounding box center [371, 261] width 41 height 13
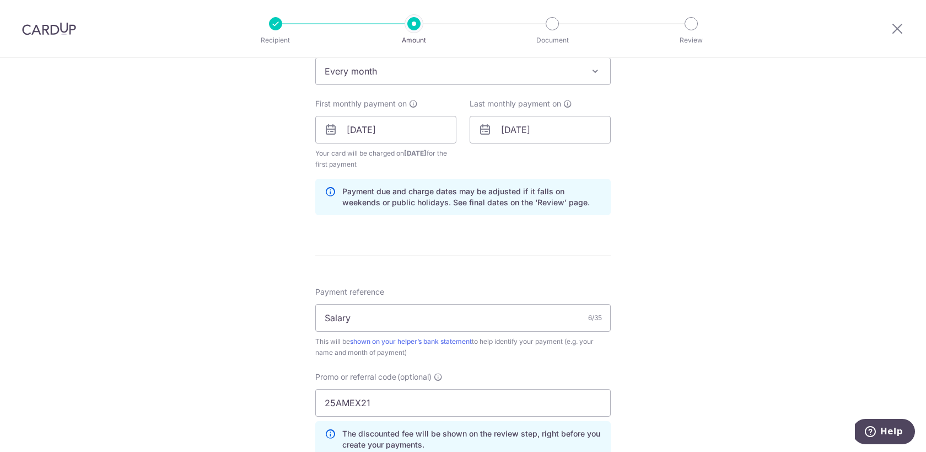
scroll to position [732, 0]
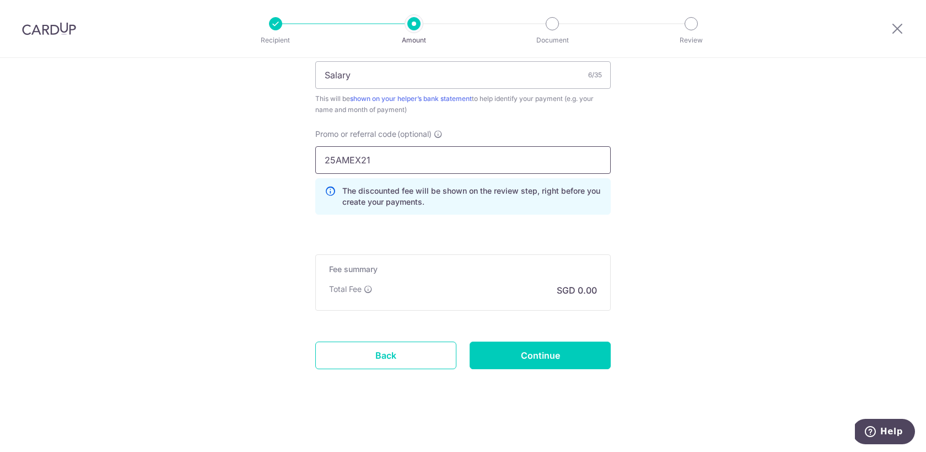
drag, startPoint x: 384, startPoint y: 158, endPoint x: 259, endPoint y: 152, distance: 125.4
type input "REC185"
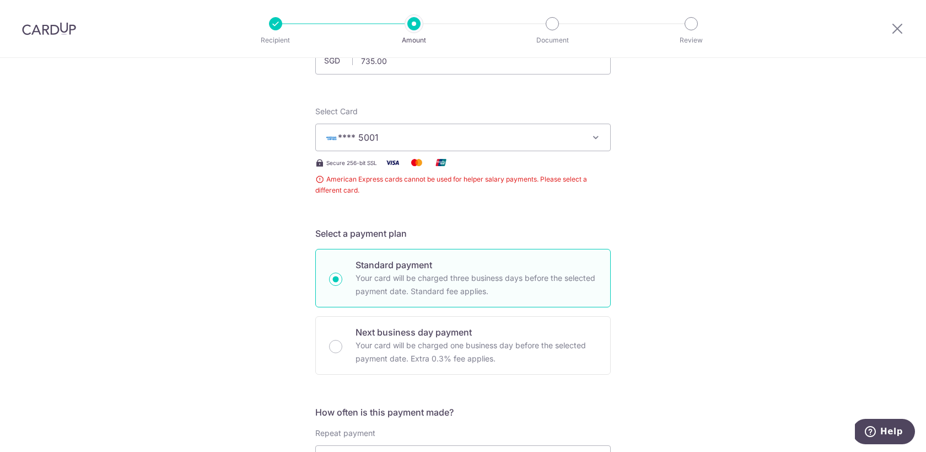
scroll to position [0, 0]
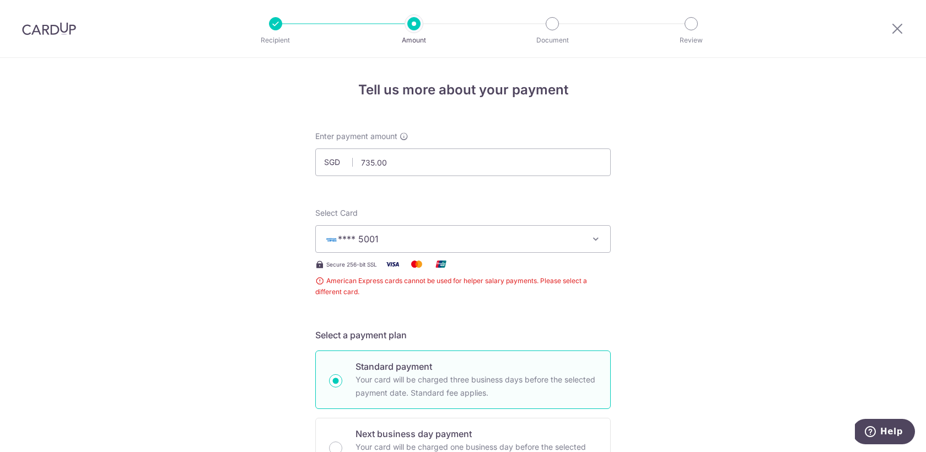
click at [446, 240] on span "**** 5001" at bounding box center [453, 238] width 257 height 13
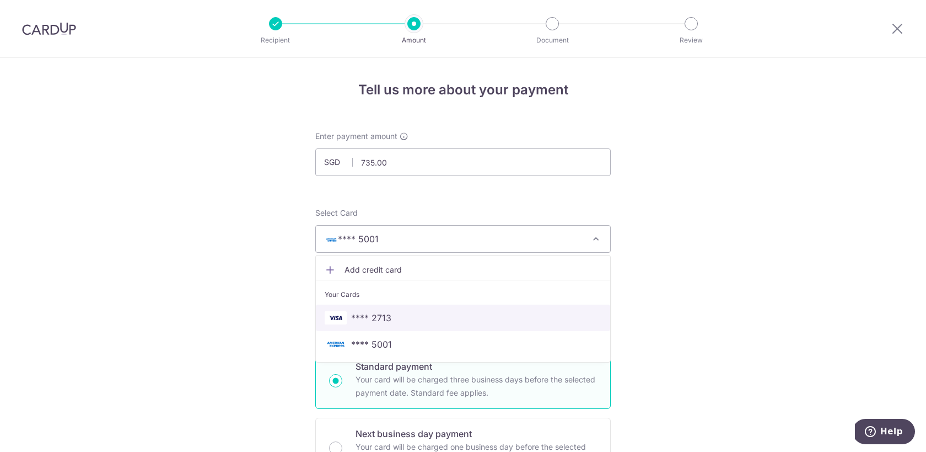
click at [400, 318] on span "**** 2713" at bounding box center [463, 317] width 277 height 13
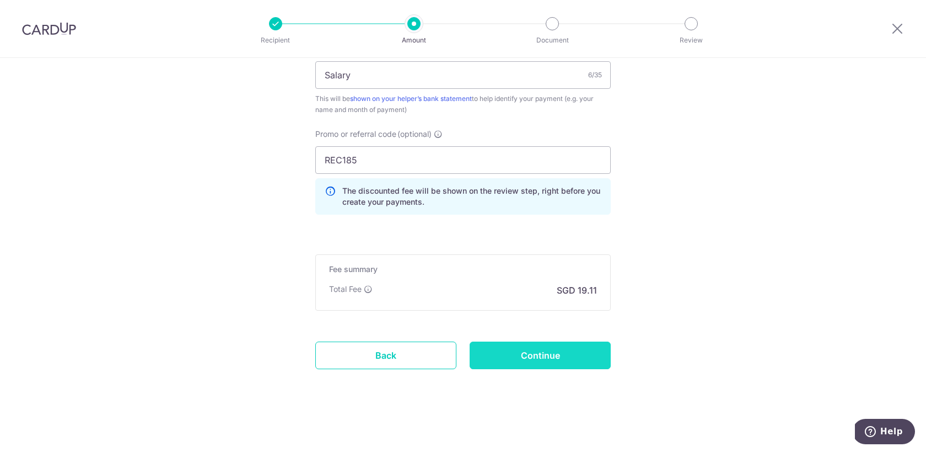
click at [550, 358] on input "Continue" at bounding box center [540, 355] width 141 height 28
type input "Create Schedule"
